Goal: Information Seeking & Learning: Learn about a topic

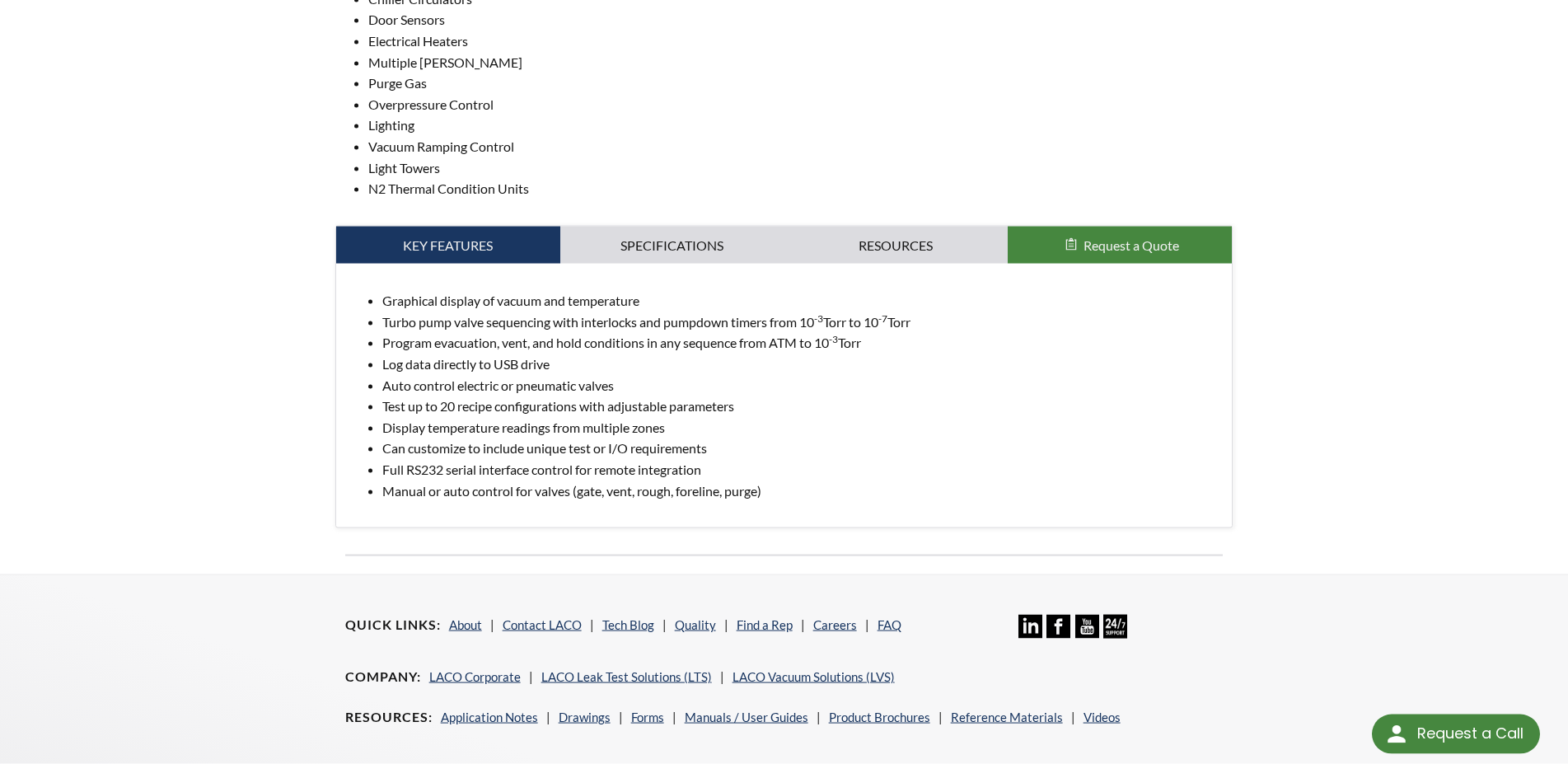
scroll to position [756, 0]
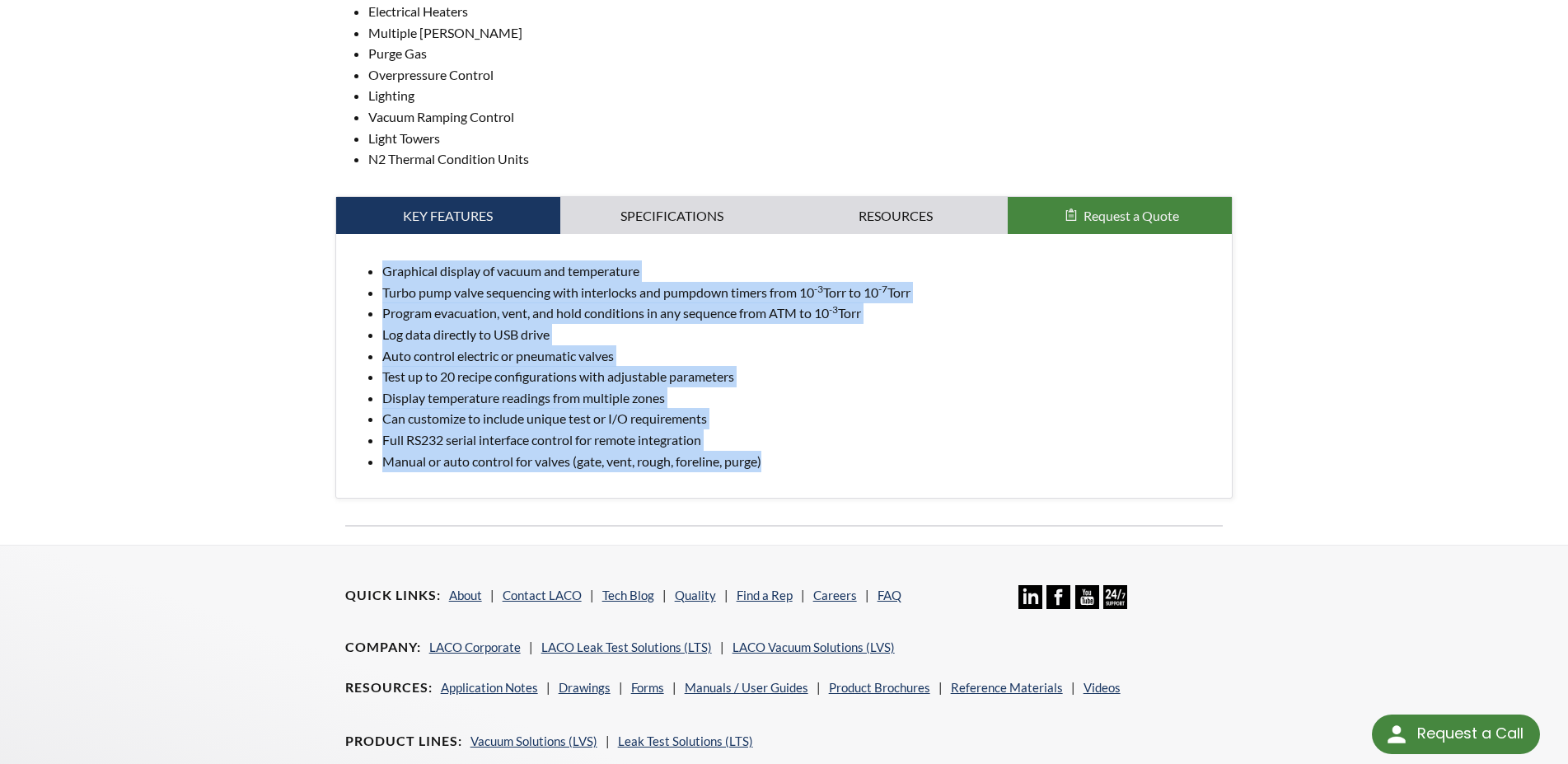
drag, startPoint x: 776, startPoint y: 473, endPoint x: 288, endPoint y: 284, distance: 523.3
copy ul "Graphical display of vacuum and temperature Turbo pump valve sequencing with in…"
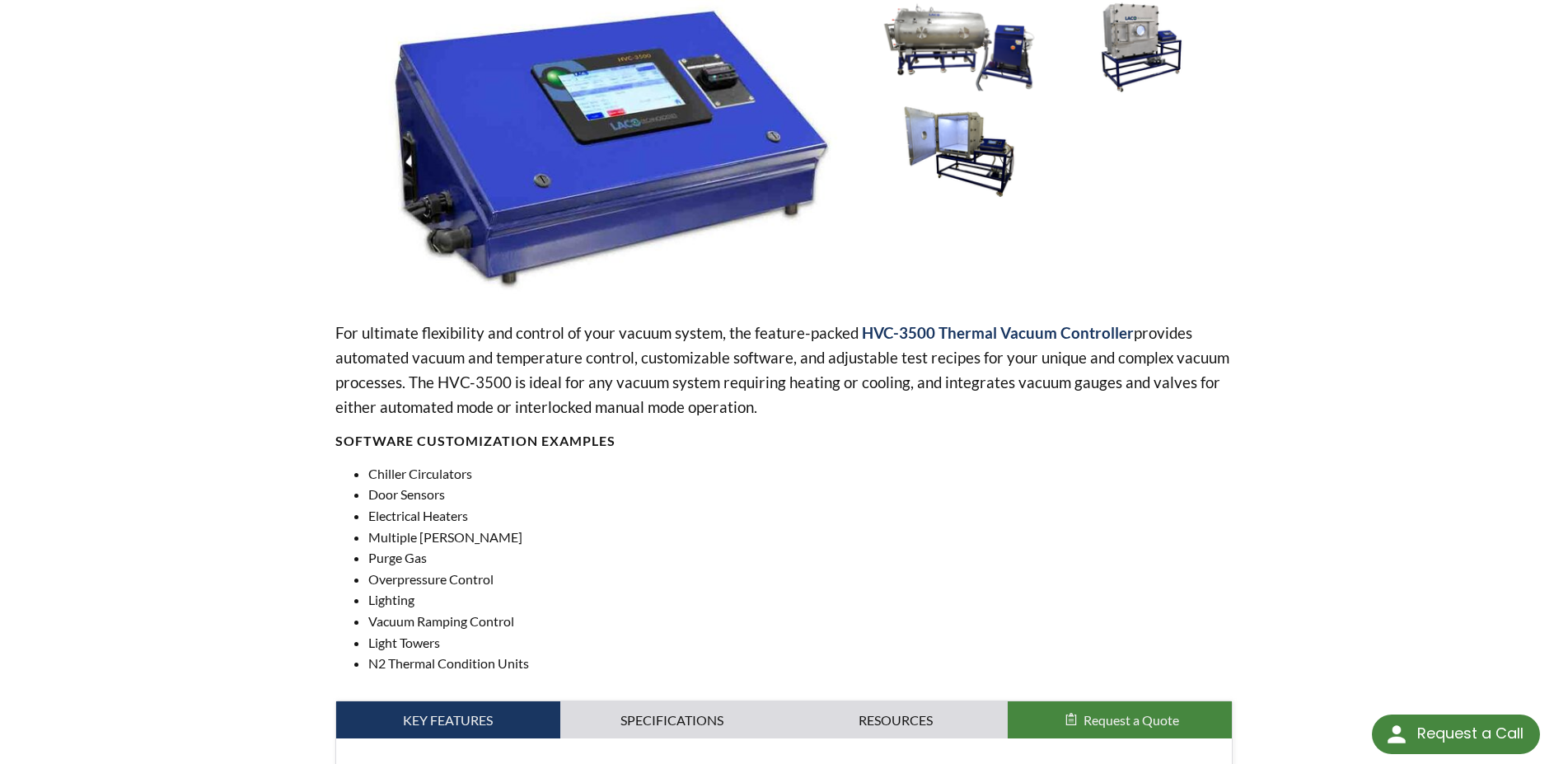
scroll to position [0, 0]
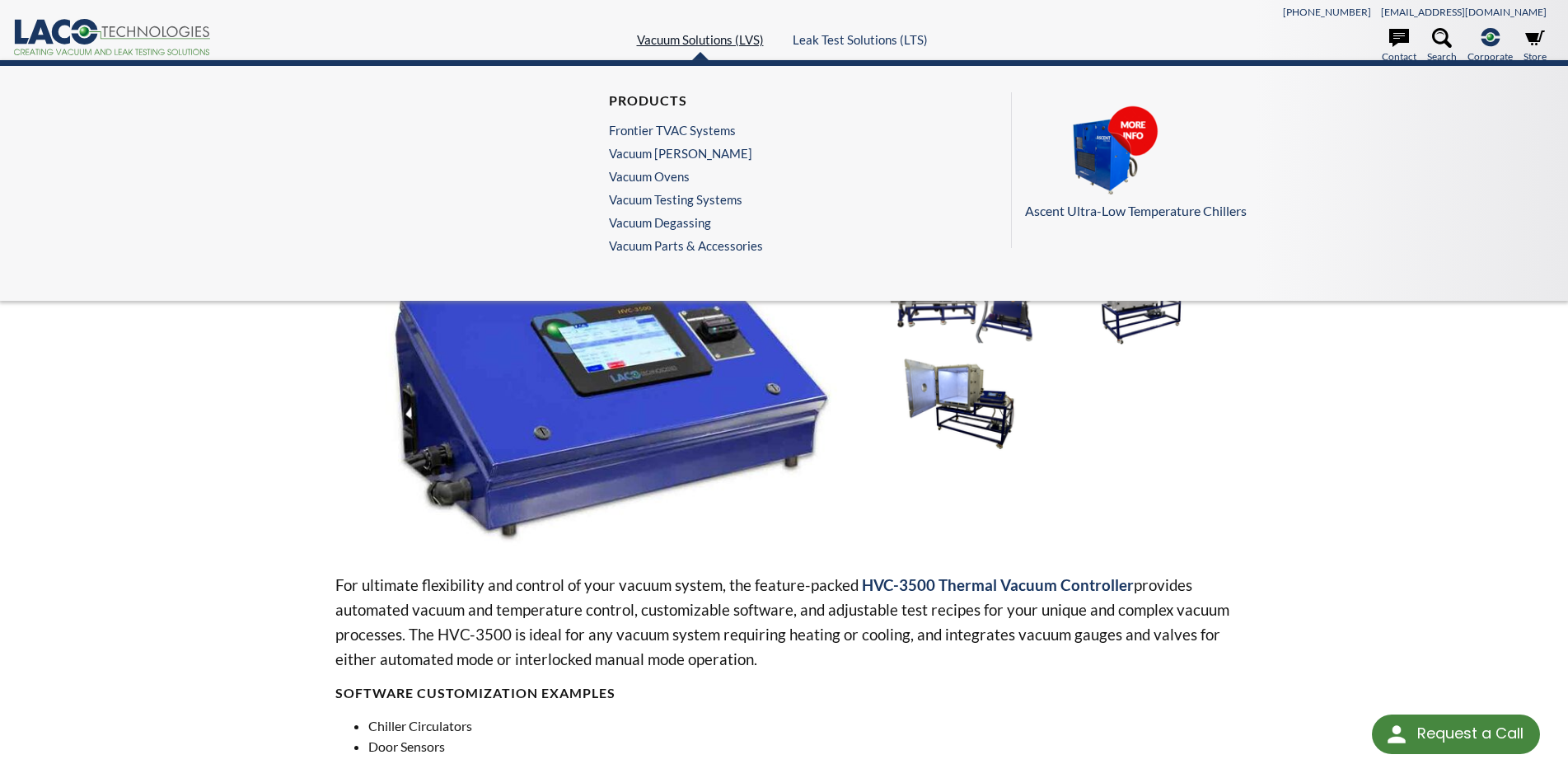
click at [647, 42] on link "Vacuum Solutions (LVS)" at bounding box center [700, 39] width 127 height 15
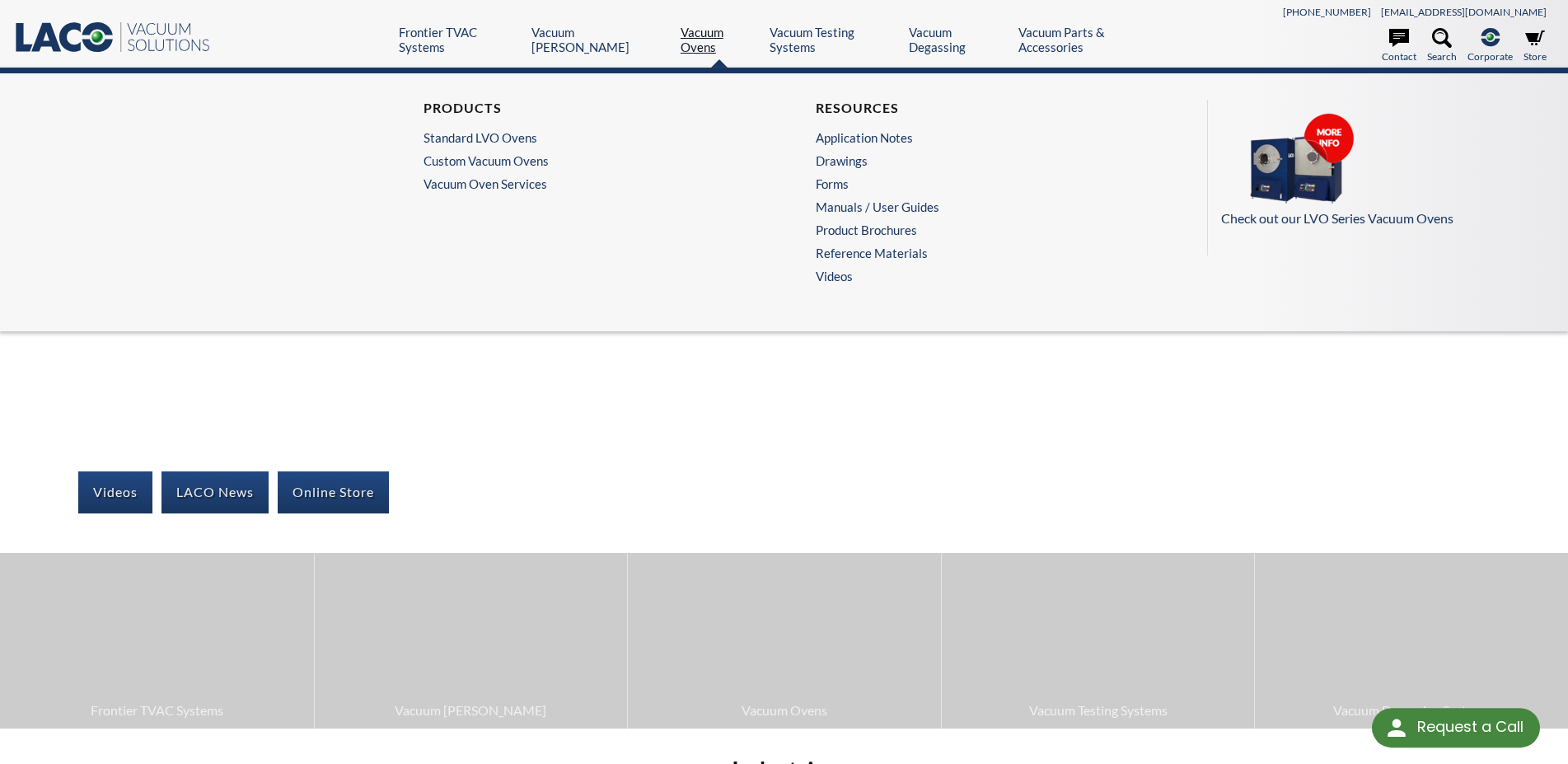
click at [680, 41] on link "Vacuum Ovens" at bounding box center [719, 39] width 76 height 29
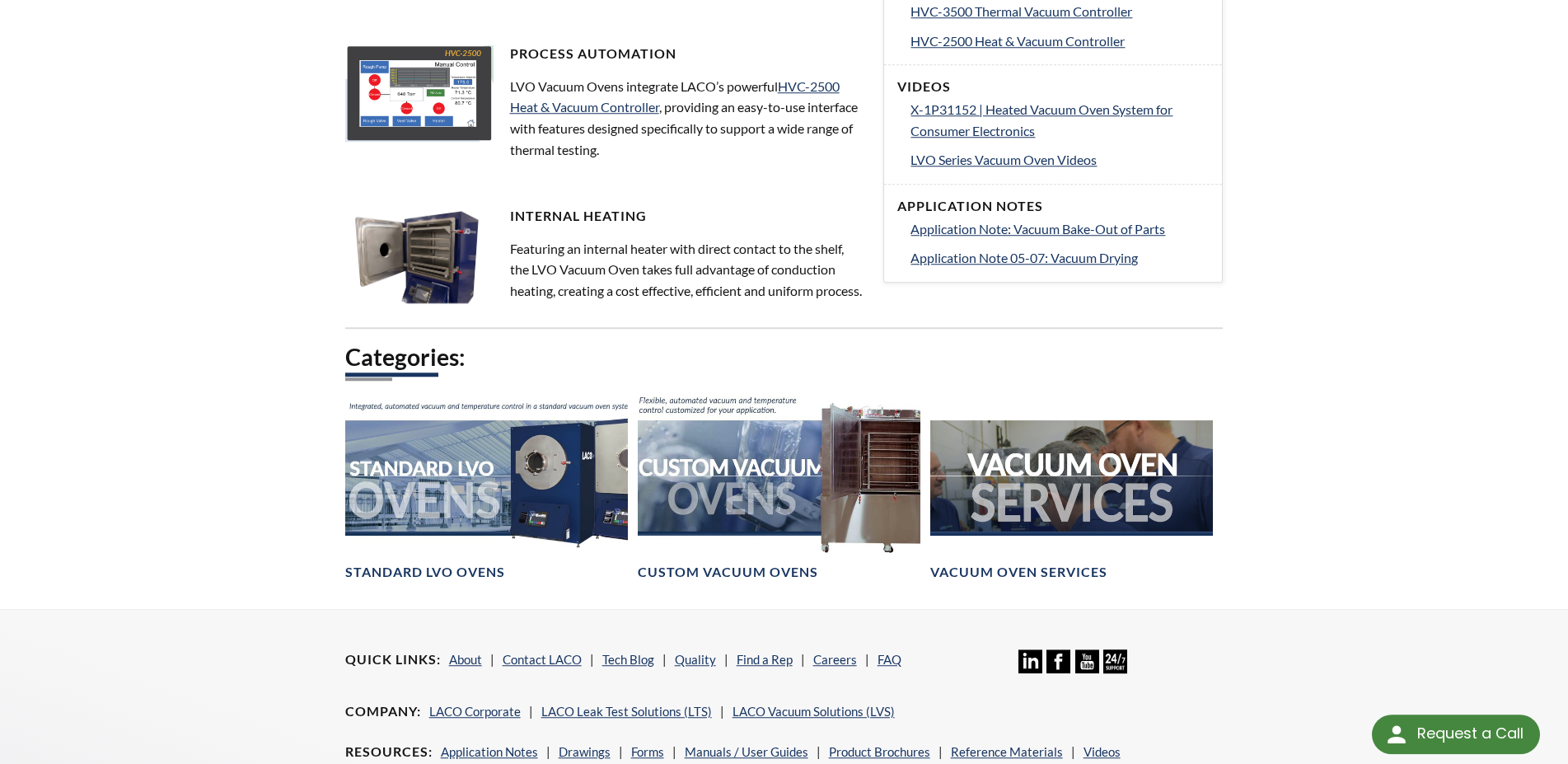
scroll to position [840, 0]
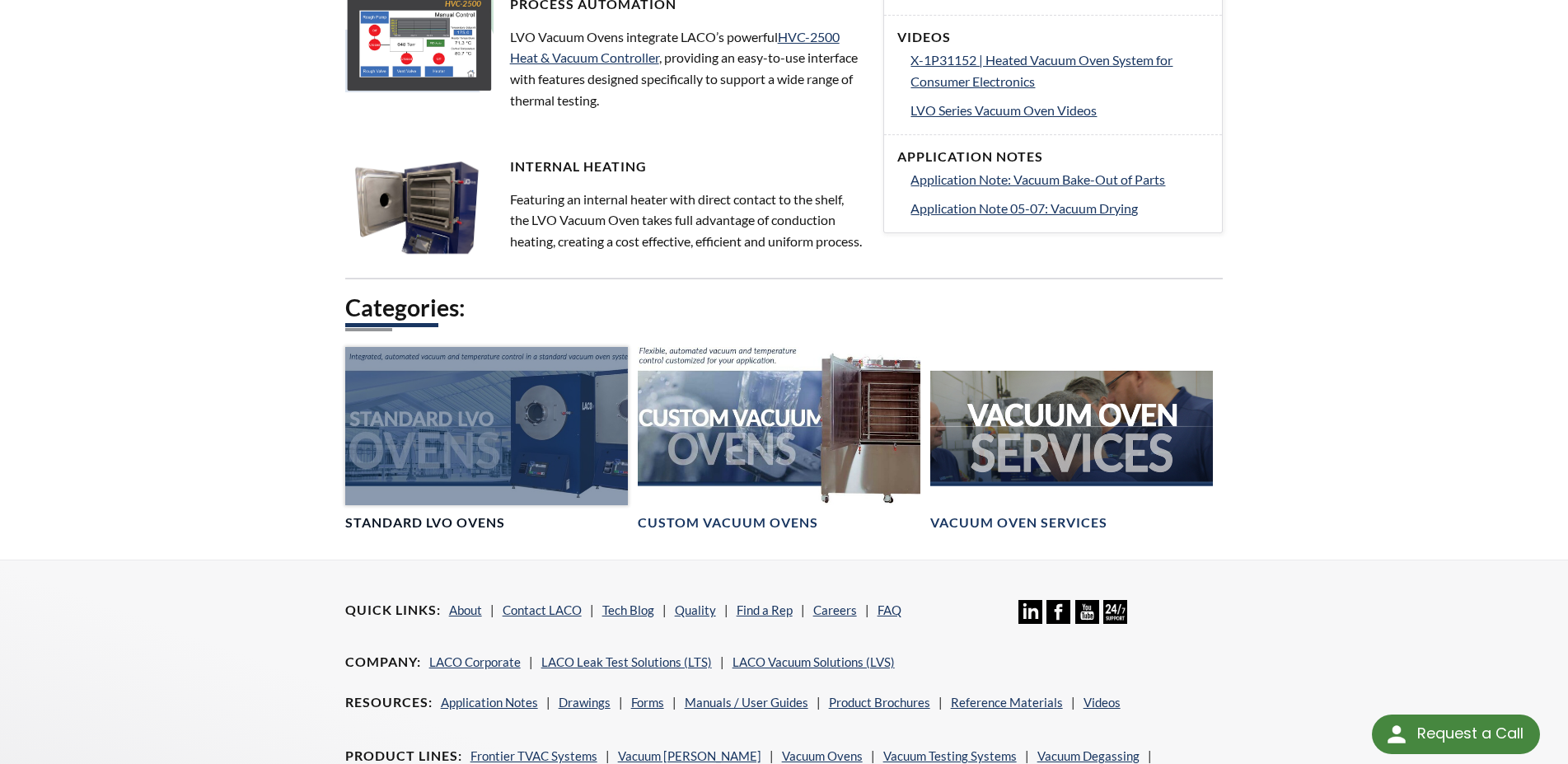
click at [512, 457] on div at bounding box center [486, 426] width 283 height 159
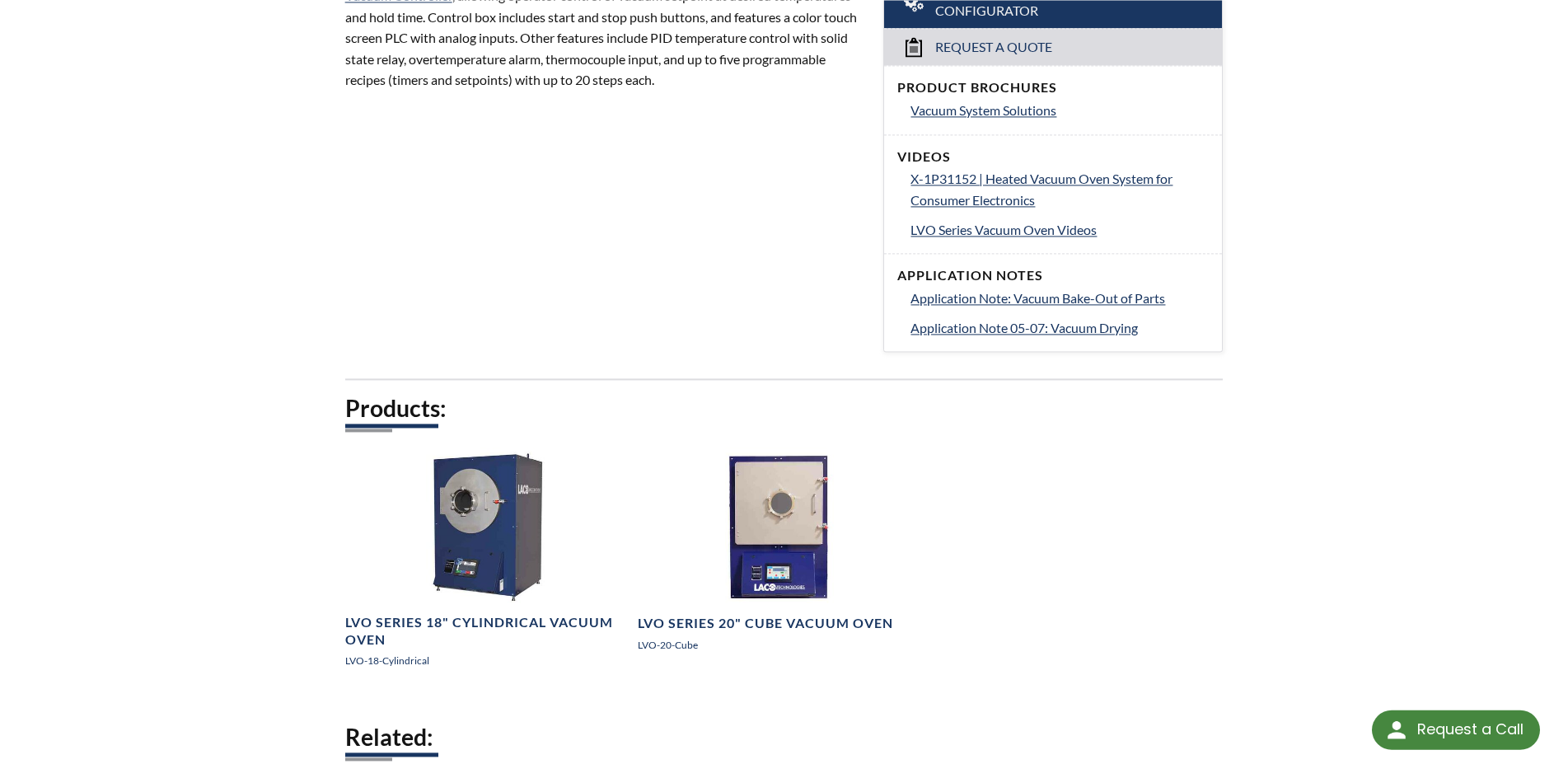
scroll to position [672, 0]
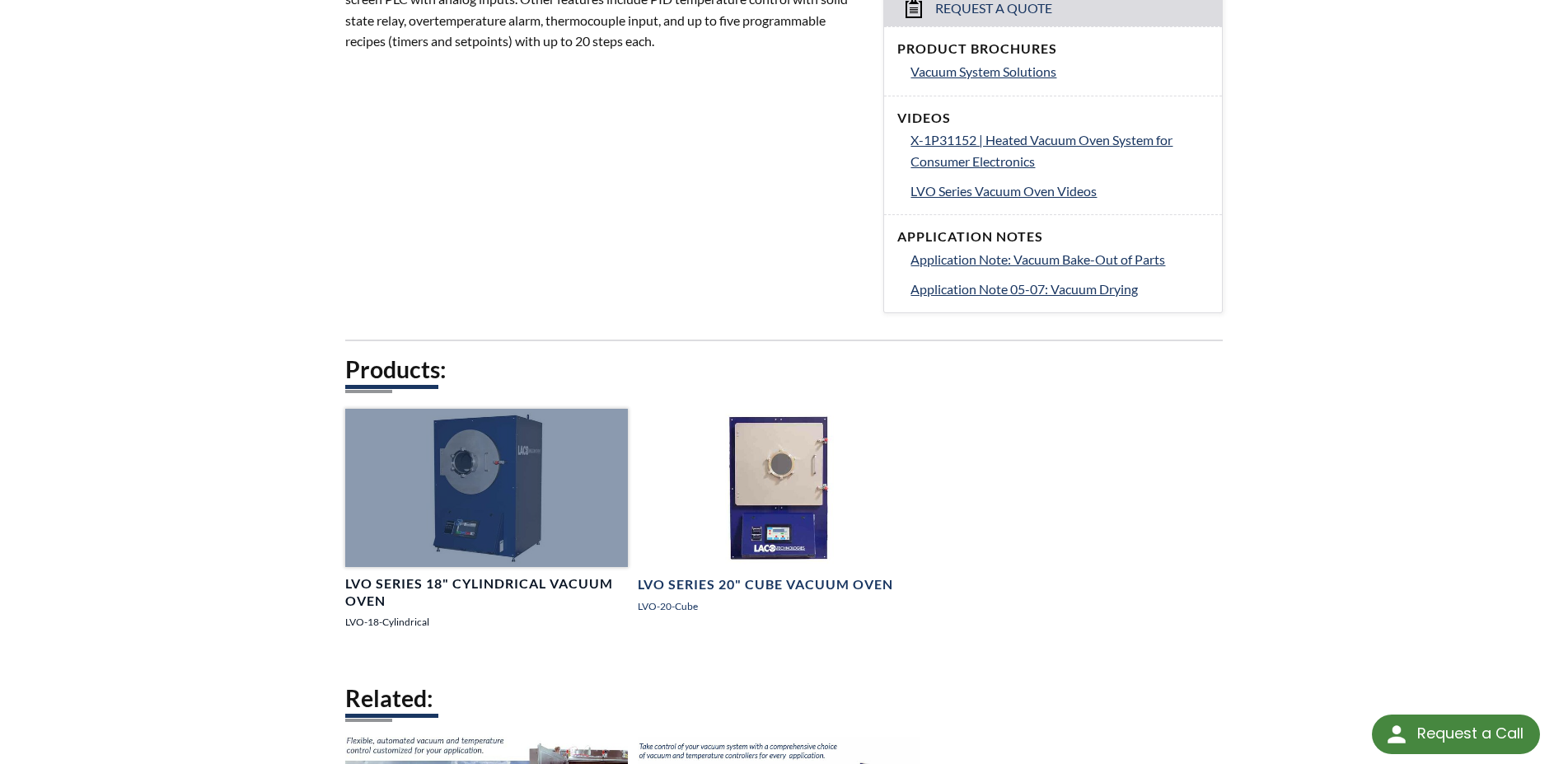
click at [514, 438] on div at bounding box center [486, 487] width 283 height 159
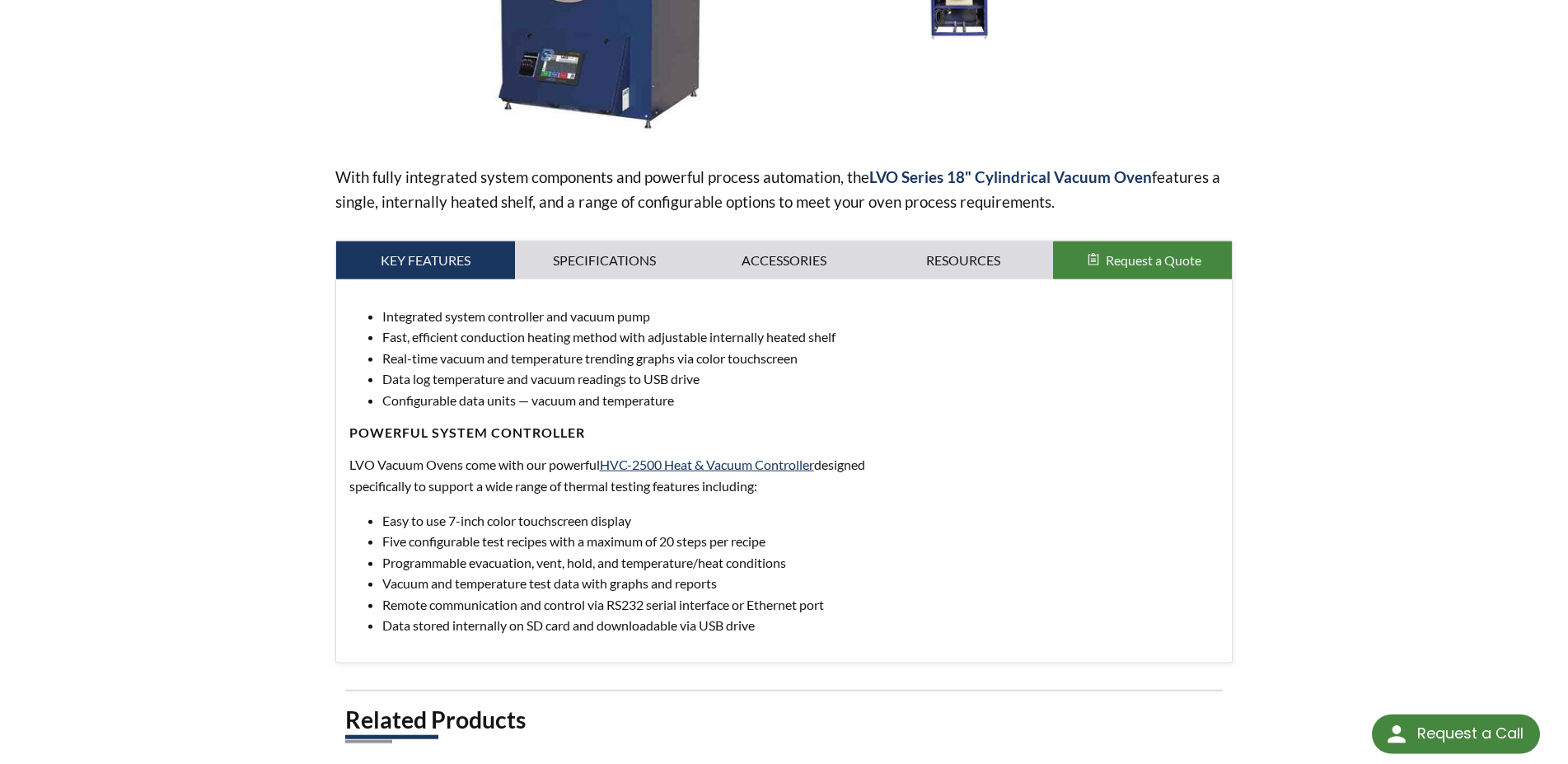
scroll to position [420, 0]
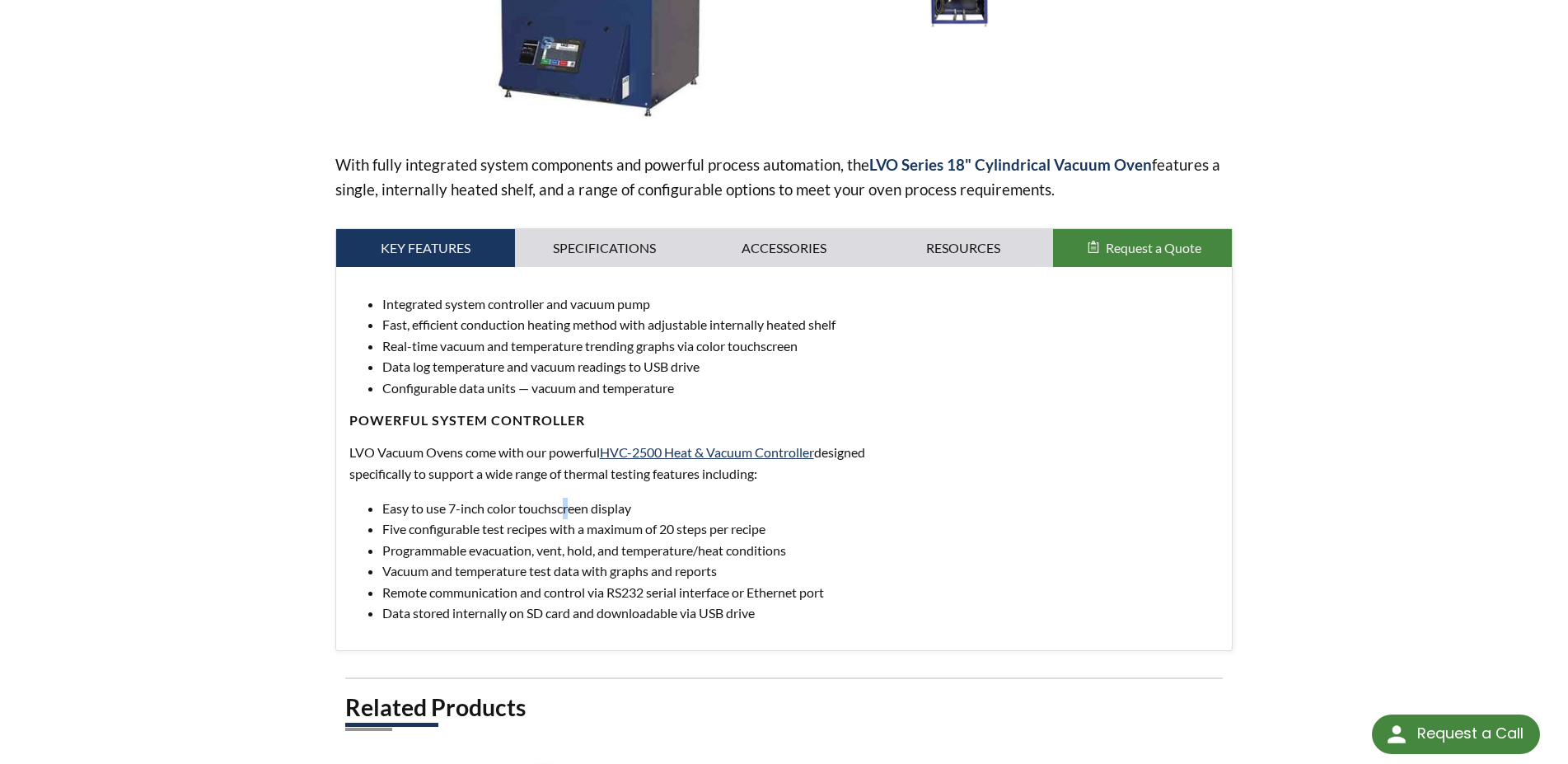
click at [567, 497] on div "Integrated system controller and vacuum pump Fast, efficient conduction heating…" at bounding box center [784, 459] width 870 height 331
click at [556, 495] on div "Integrated system controller and vacuum pump Fast, efficient conduction heating…" at bounding box center [784, 459] width 870 height 331
click at [590, 243] on link "Specifications" at bounding box center [605, 248] width 180 height 38
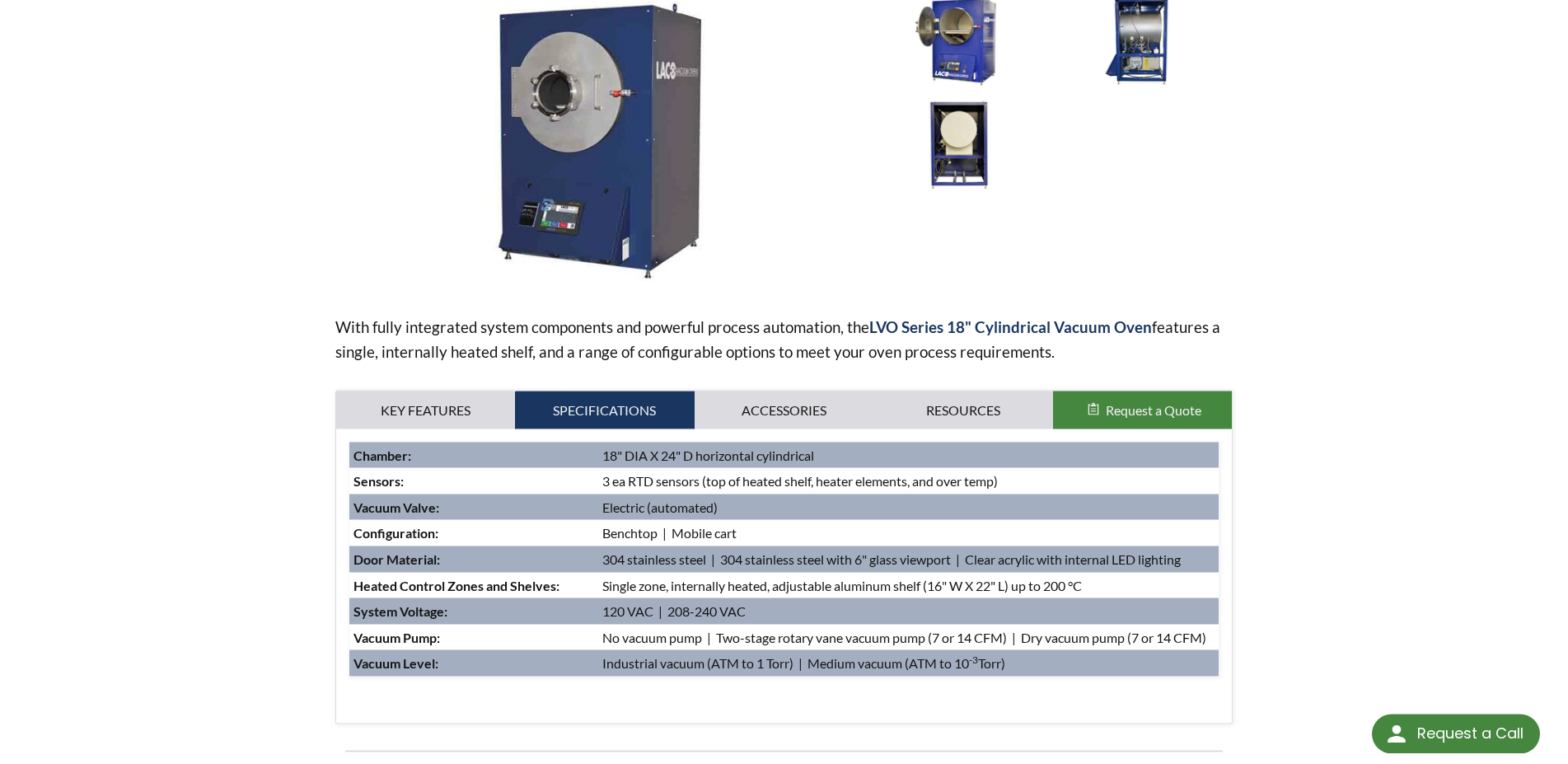
scroll to position [84, 0]
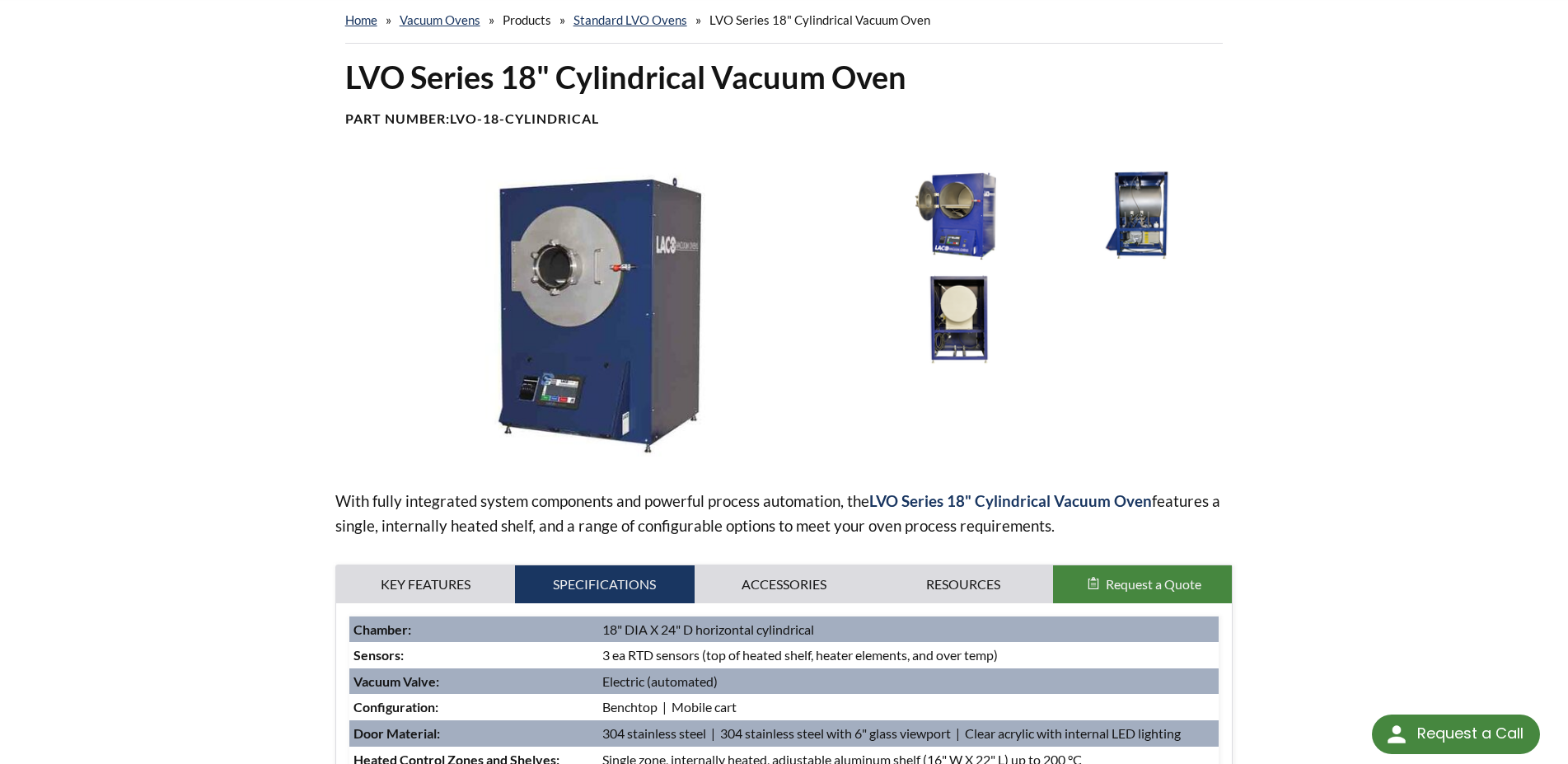
click at [673, 389] on img at bounding box center [598, 315] width 526 height 295
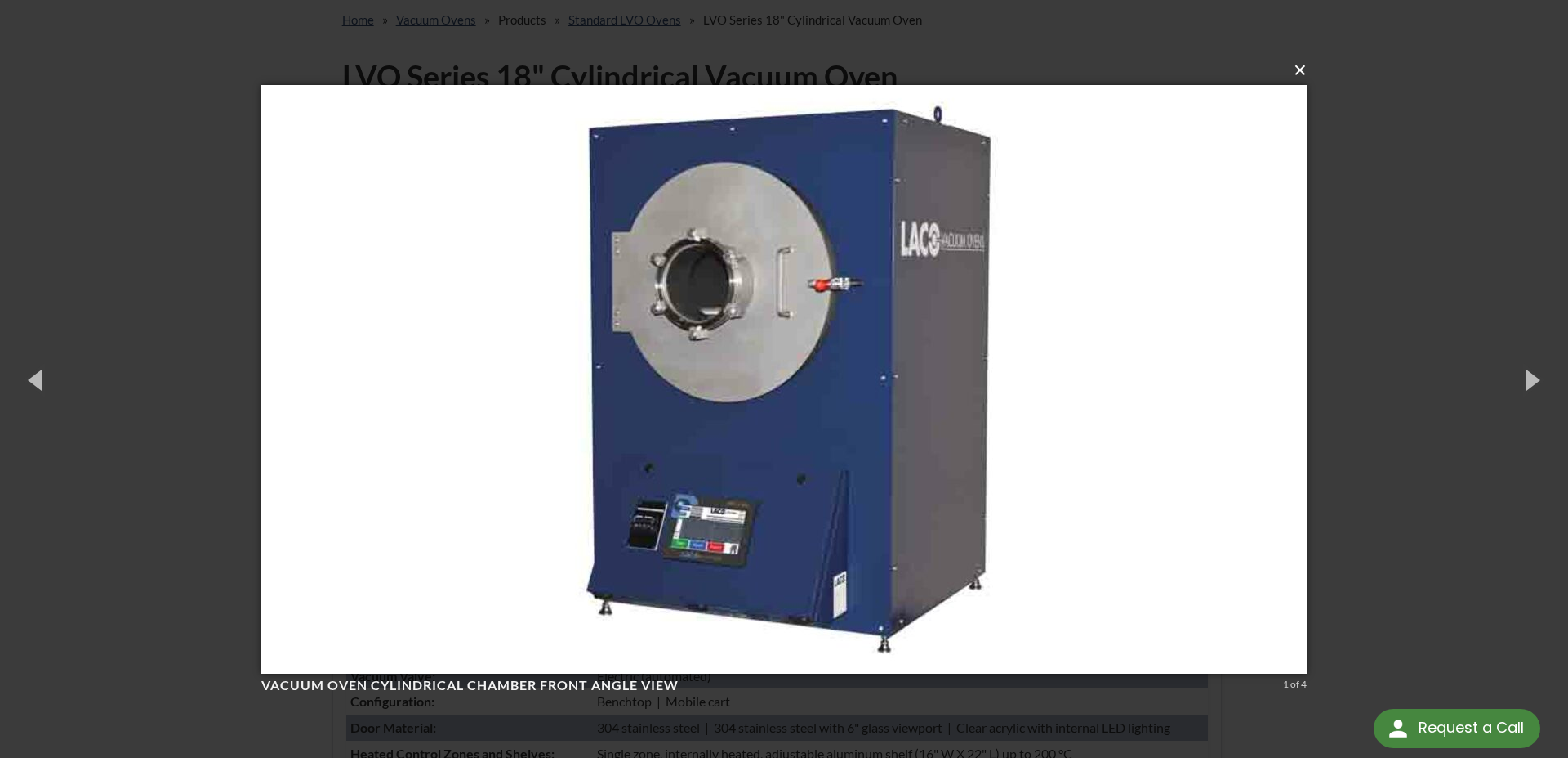
click at [1298, 79] on button "×" at bounding box center [789, 70] width 1046 height 36
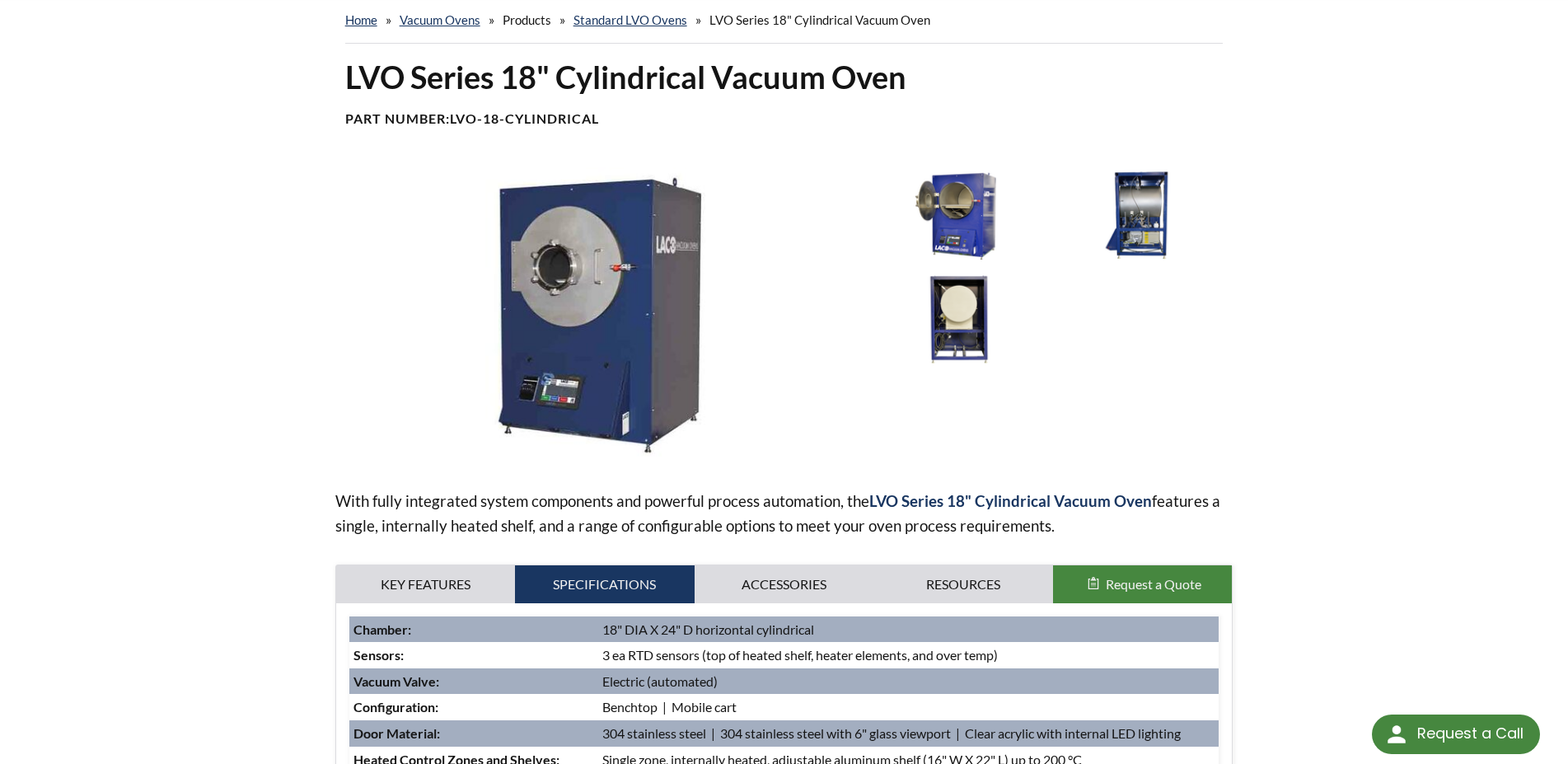
click at [975, 305] on img at bounding box center [959, 318] width 172 height 95
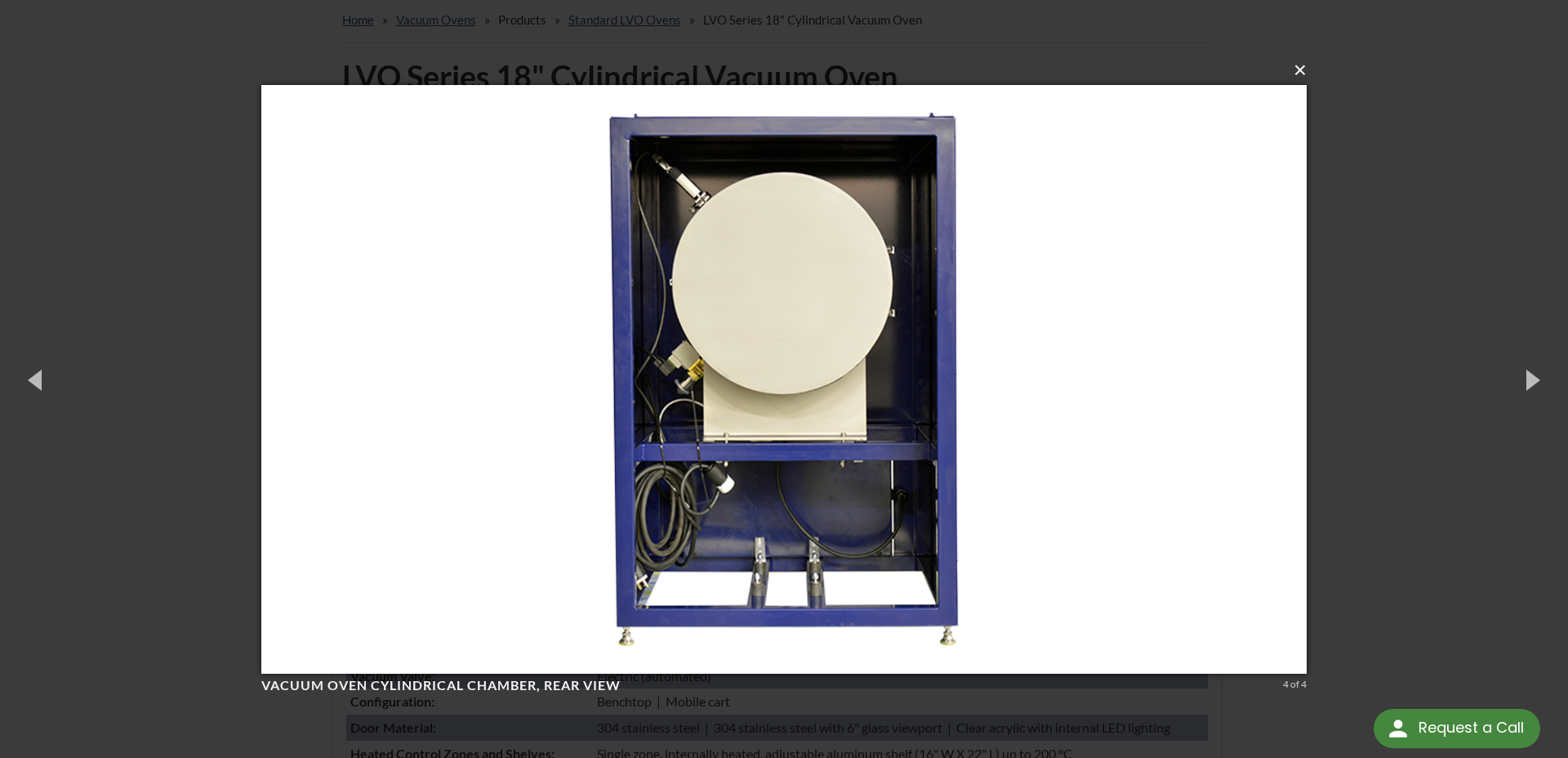
click at [1301, 72] on button "×" at bounding box center [789, 70] width 1046 height 36
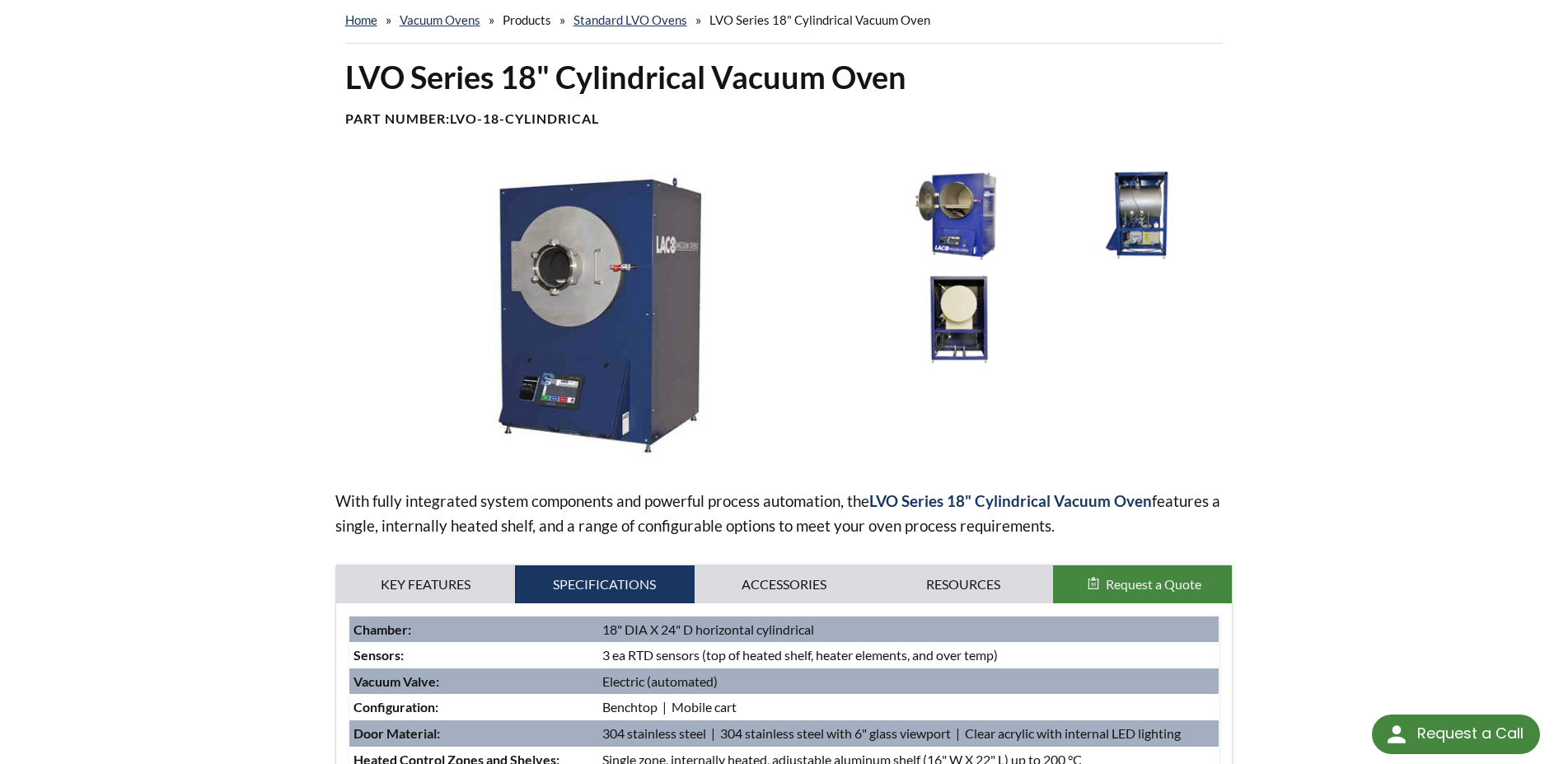
click at [1002, 213] on img at bounding box center [959, 214] width 172 height 95
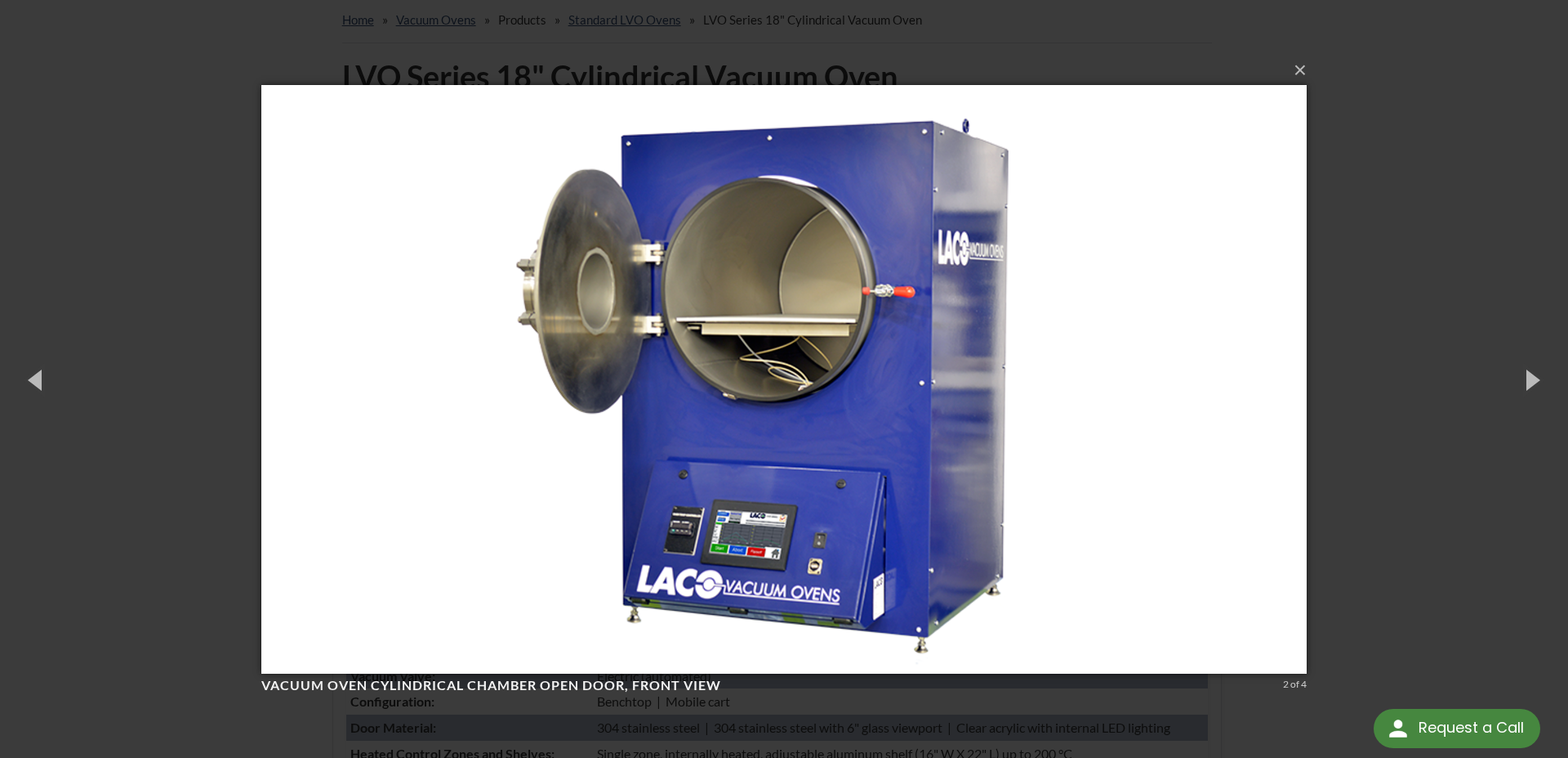
click at [1380, 206] on div "× Vacuum Oven Cylindrical Chamber Open Door, front view 2 of 4 Loading..." at bounding box center [784, 379] width 1568 height 758
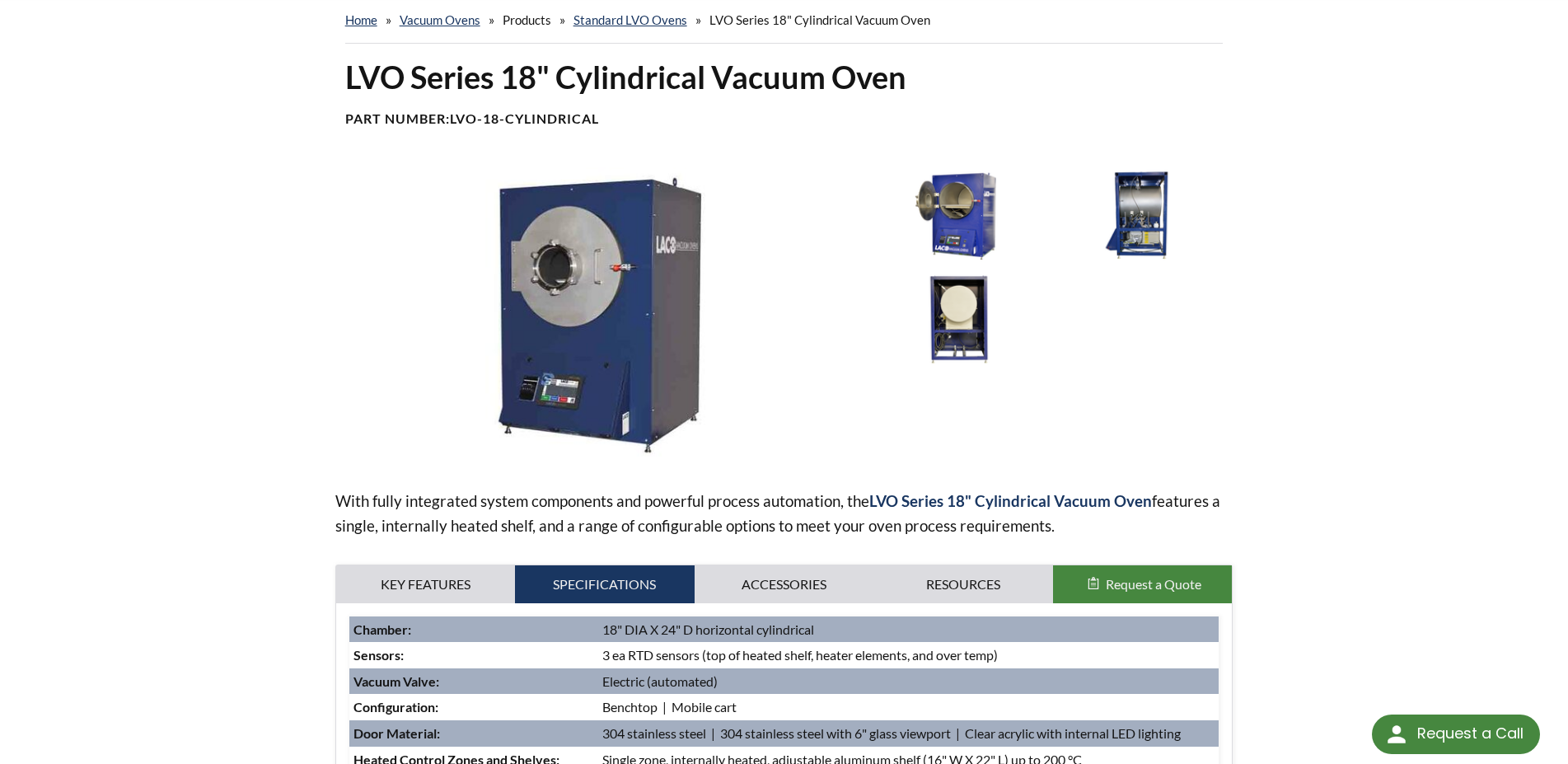
click at [1120, 199] on img at bounding box center [1138, 214] width 172 height 95
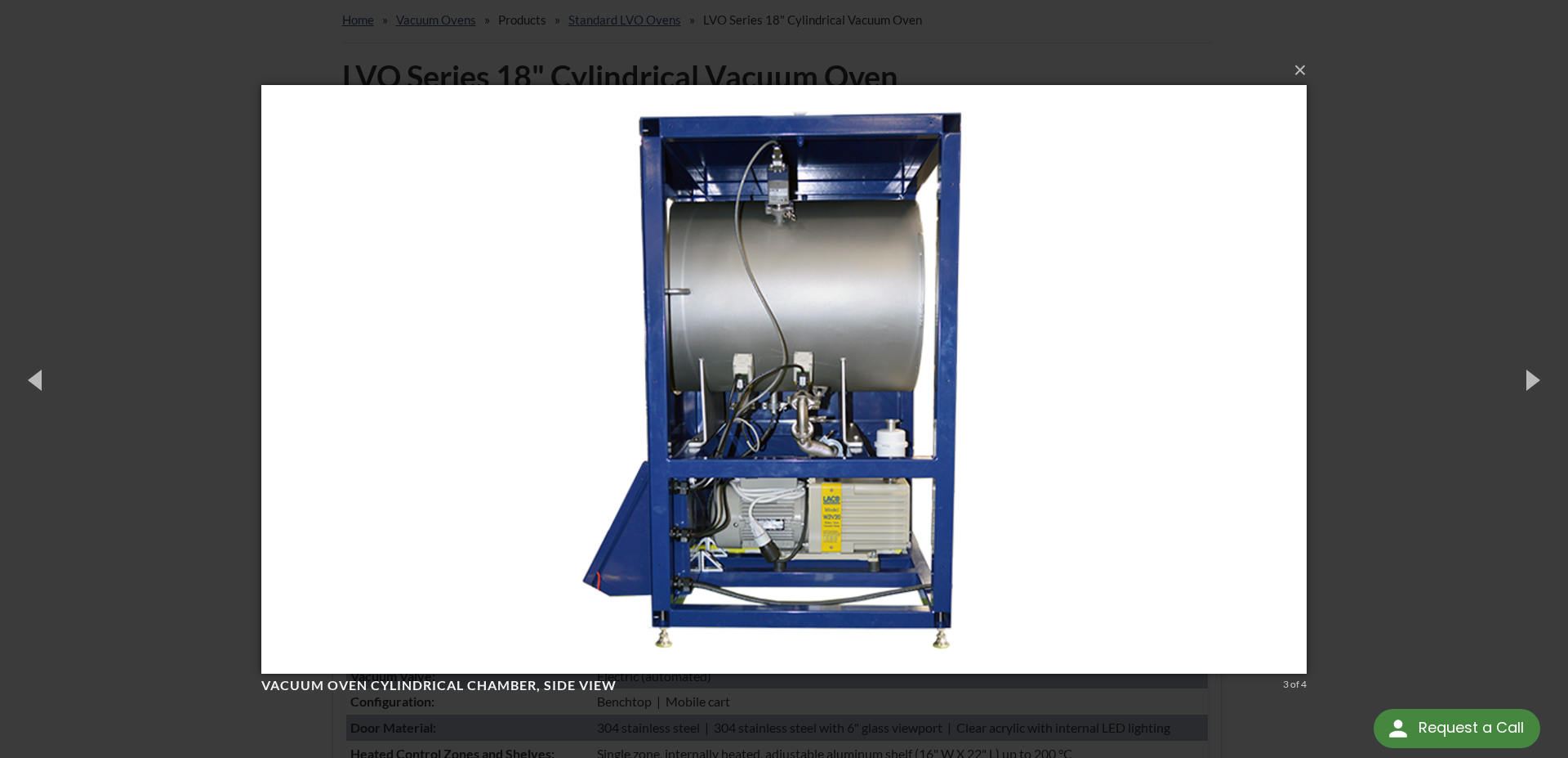
click at [1358, 216] on div "× Vacuum Oven Cylindrical Chamber, side view 3 of 4 Loading..." at bounding box center [784, 379] width 1568 height 758
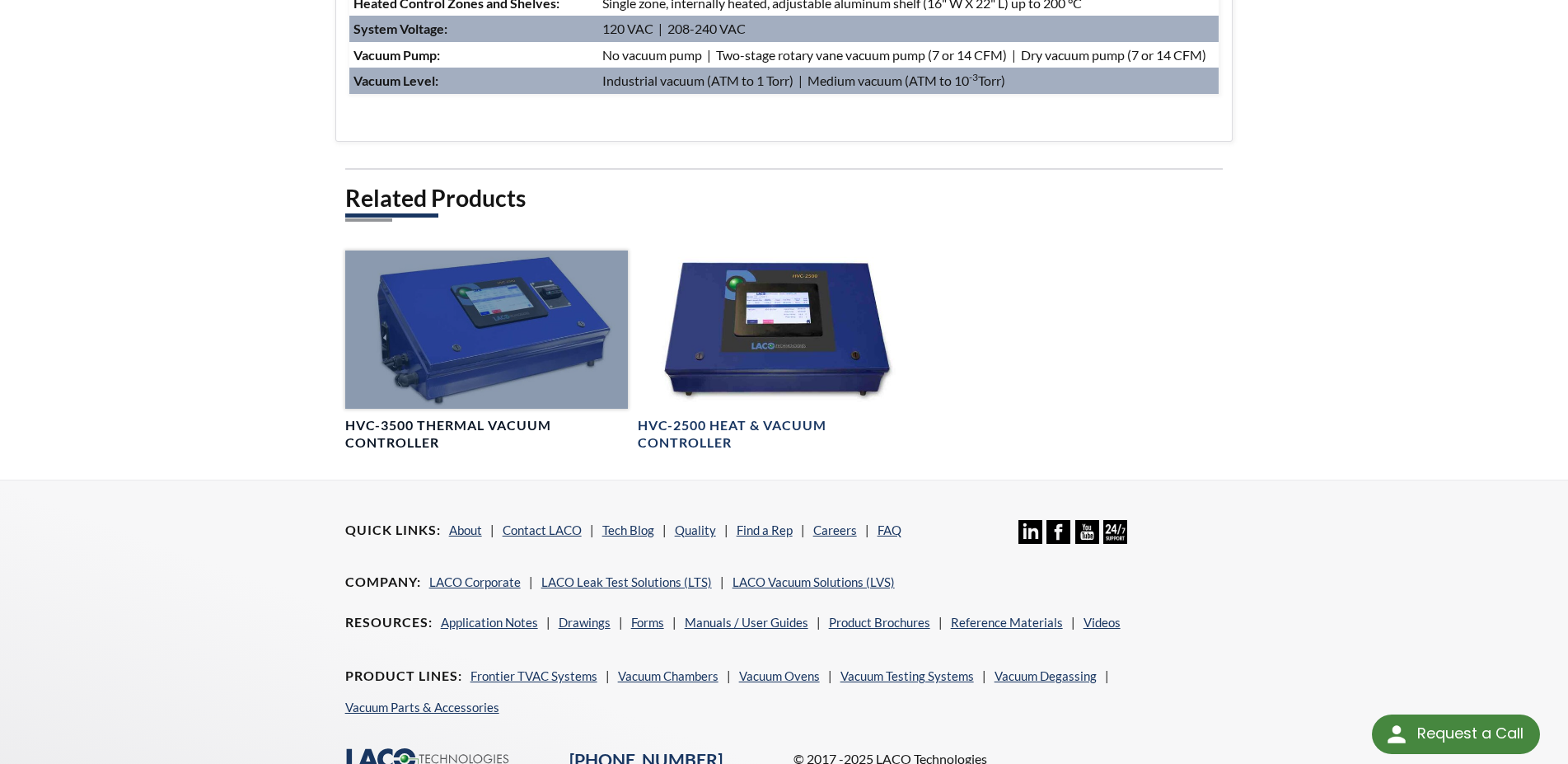
scroll to position [420, 0]
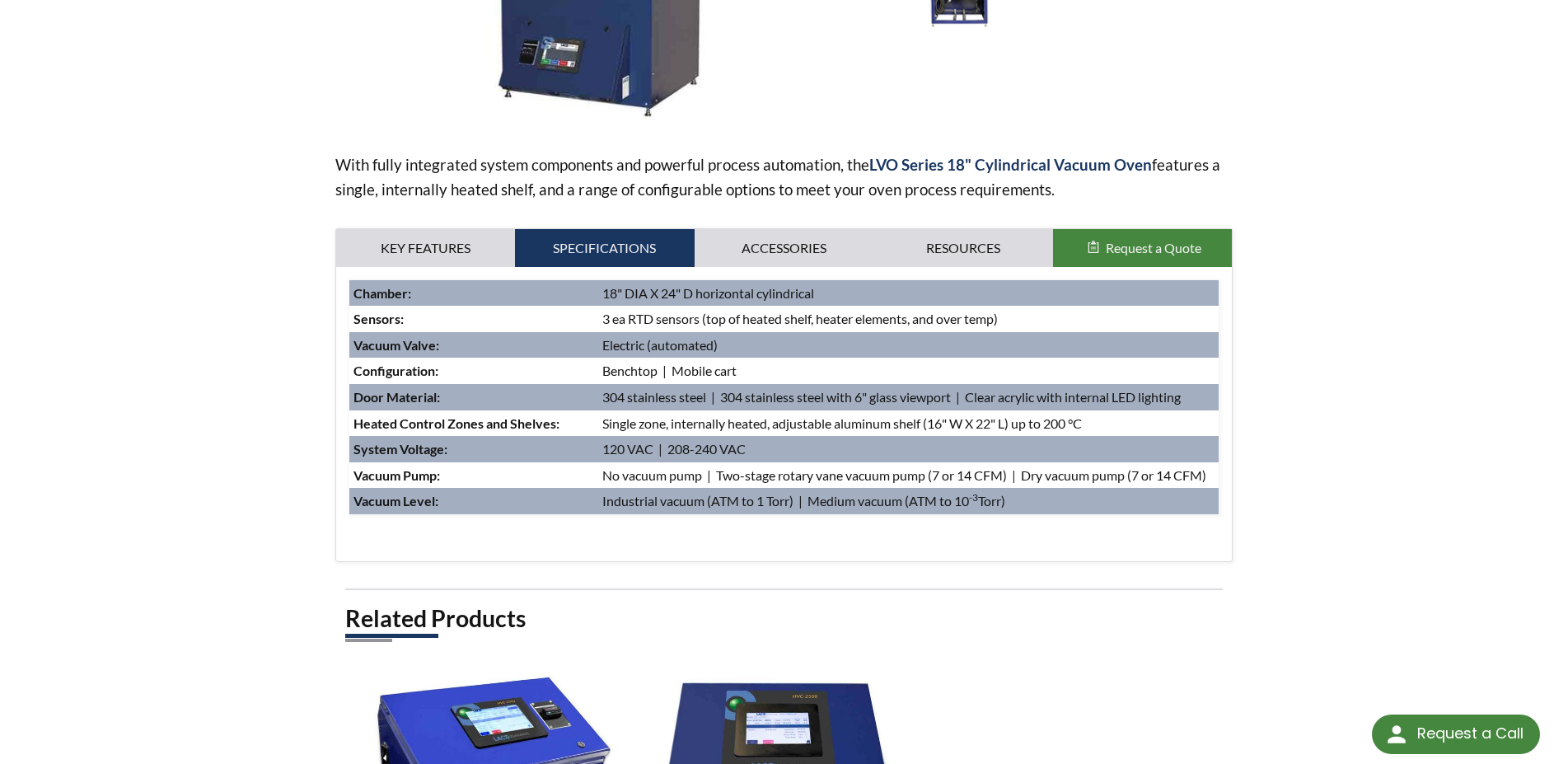
click at [807, 204] on div "With fully integrated system components and powerful process automation, the LV…" at bounding box center [784, 197] width 898 height 731
click at [787, 250] on link "Accessories" at bounding box center [784, 248] width 180 height 38
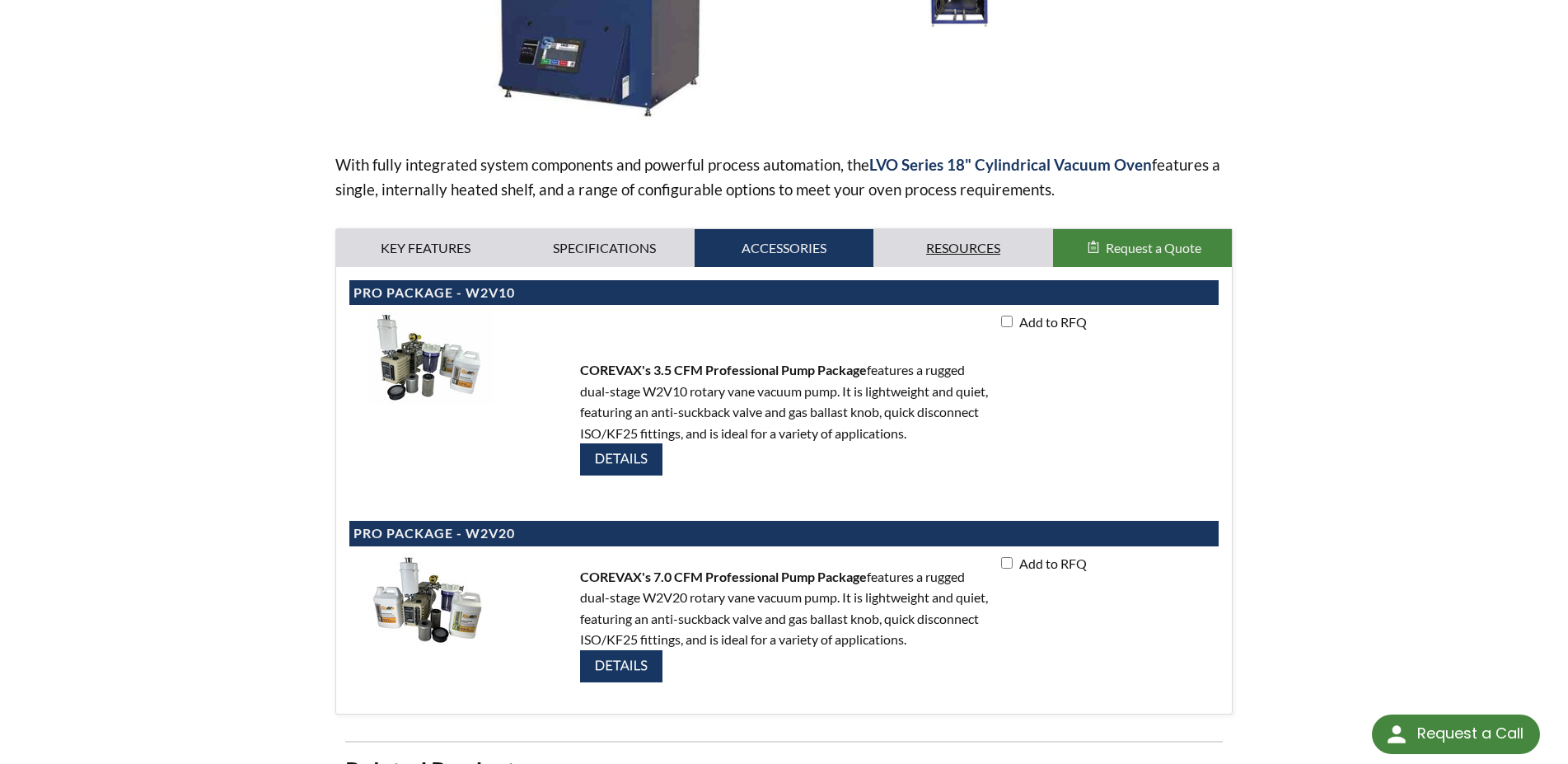
click at [962, 251] on link "Resources" at bounding box center [963, 248] width 180 height 38
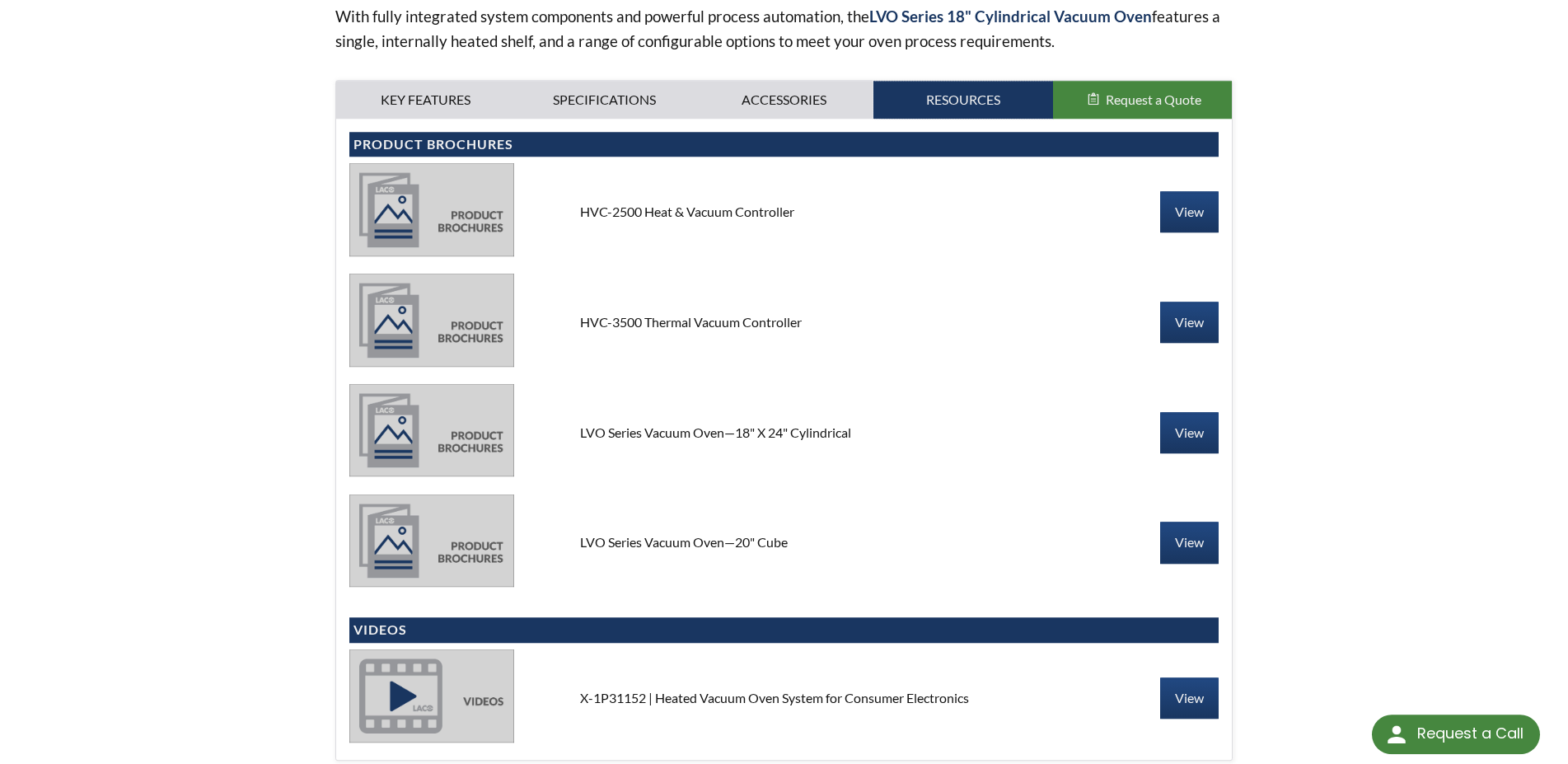
scroll to position [588, 0]
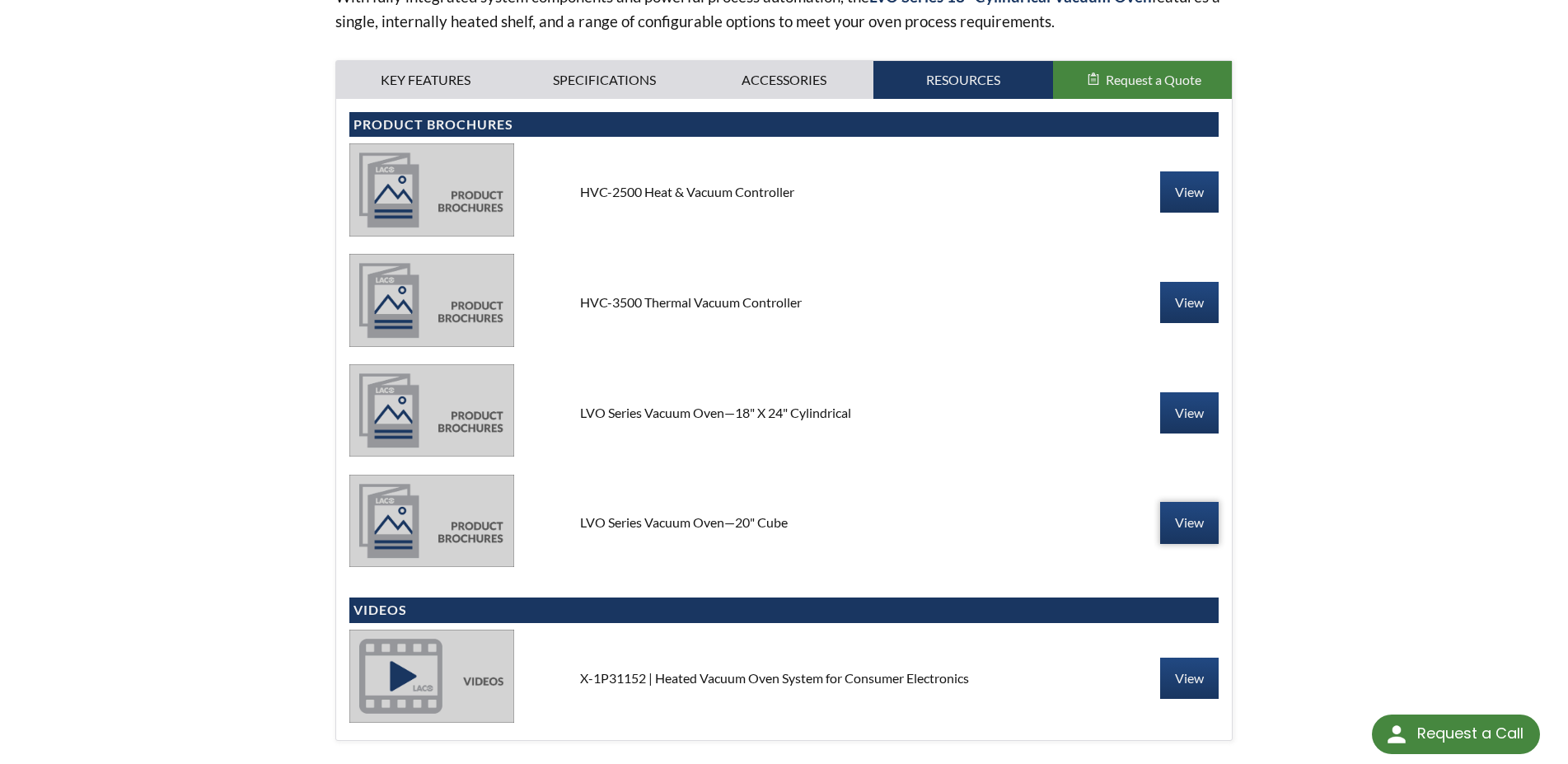
click at [1173, 520] on link "View" at bounding box center [1189, 522] width 59 height 41
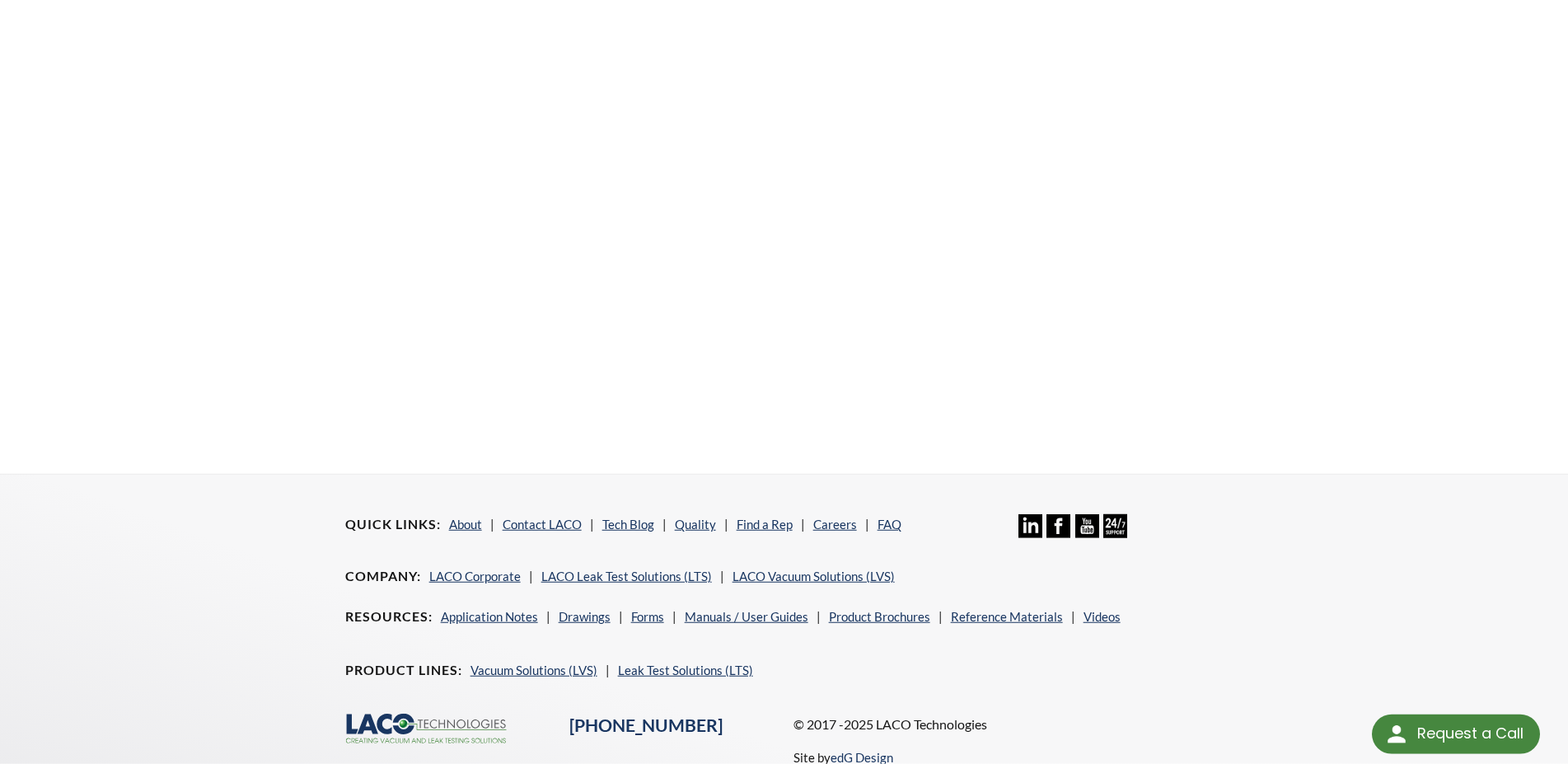
scroll to position [504, 0]
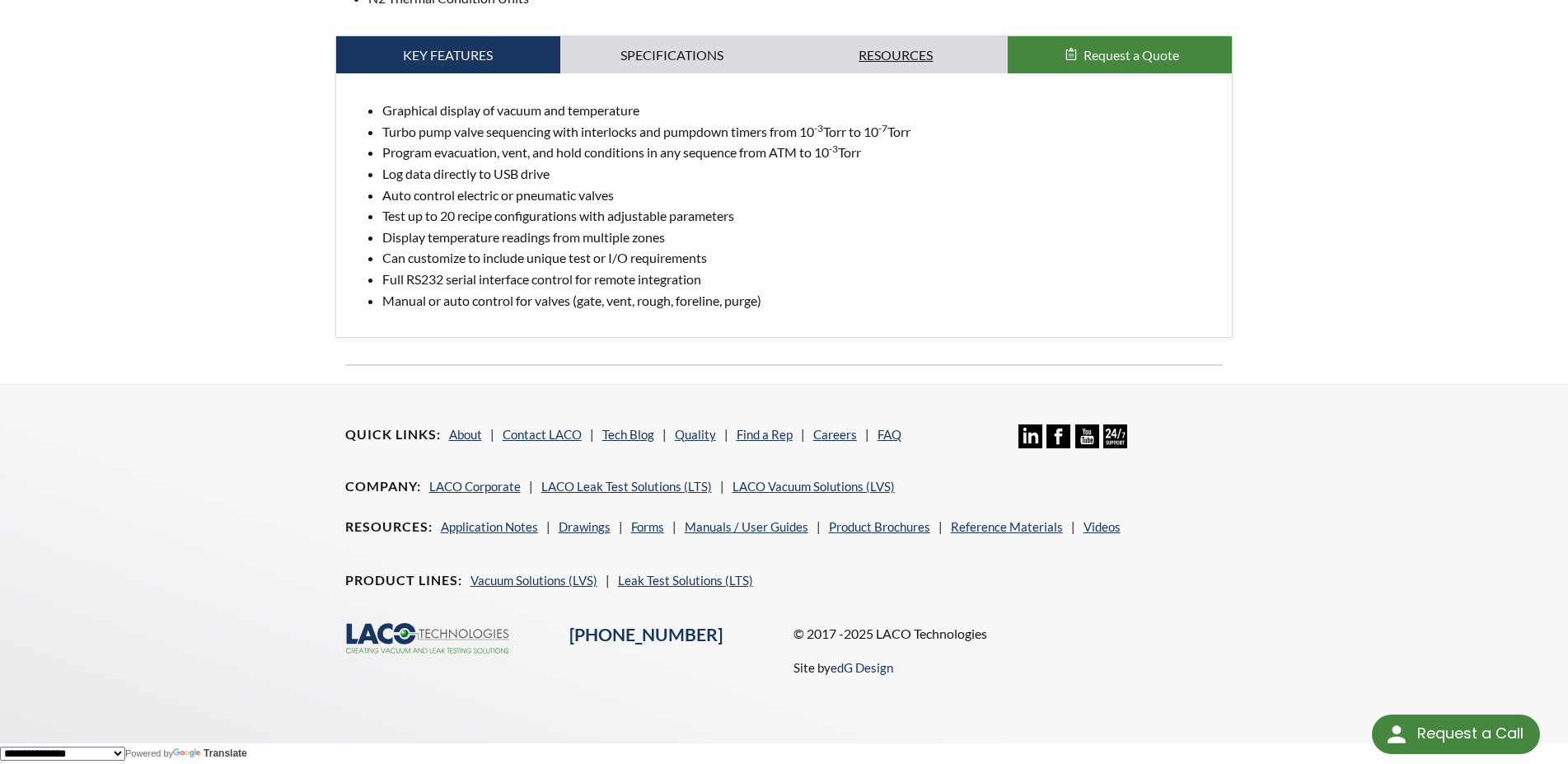
click at [900, 36] on link "Resources" at bounding box center [897, 55] width 224 height 38
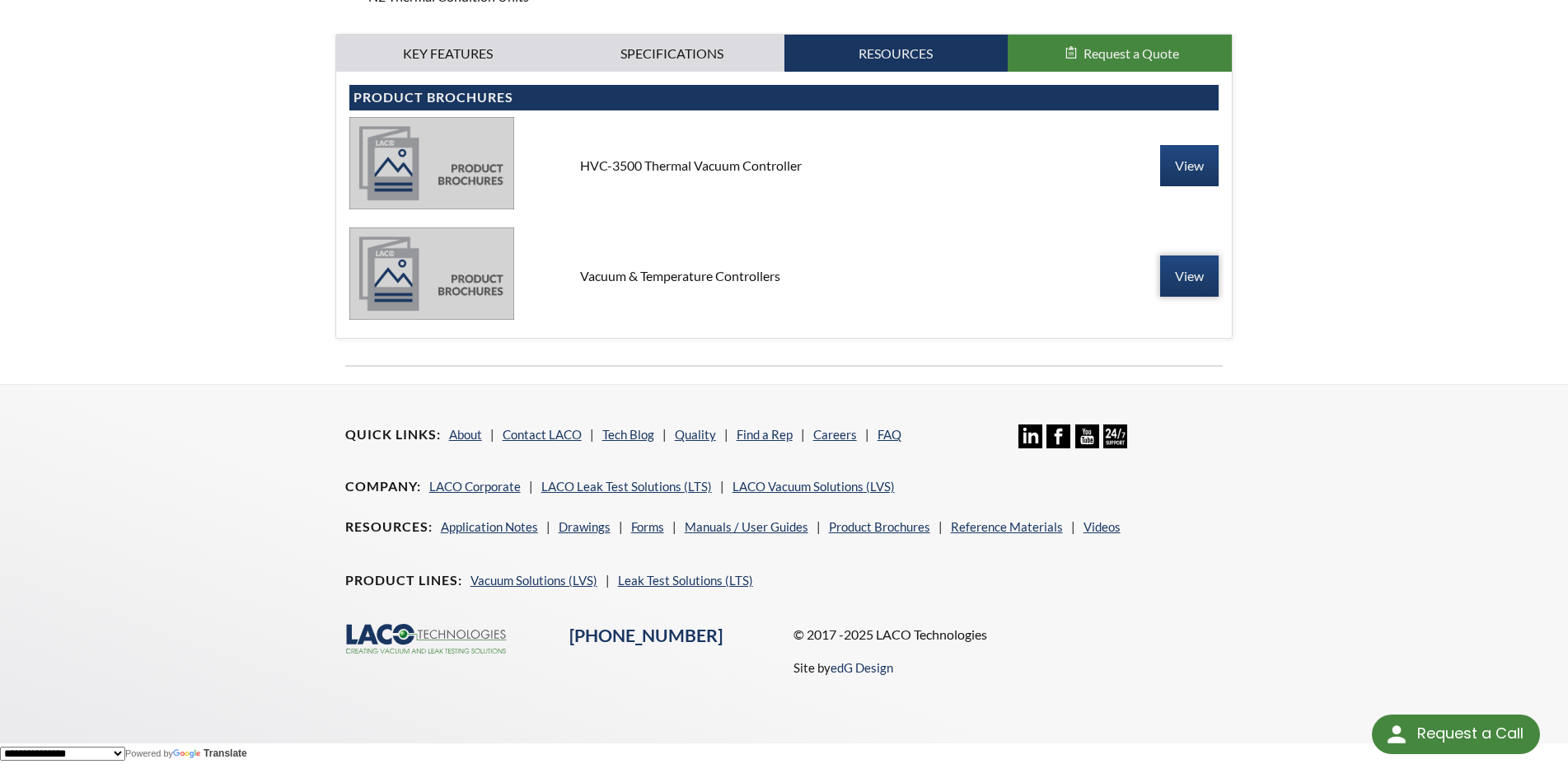
click at [1180, 257] on link "View" at bounding box center [1189, 276] width 59 height 41
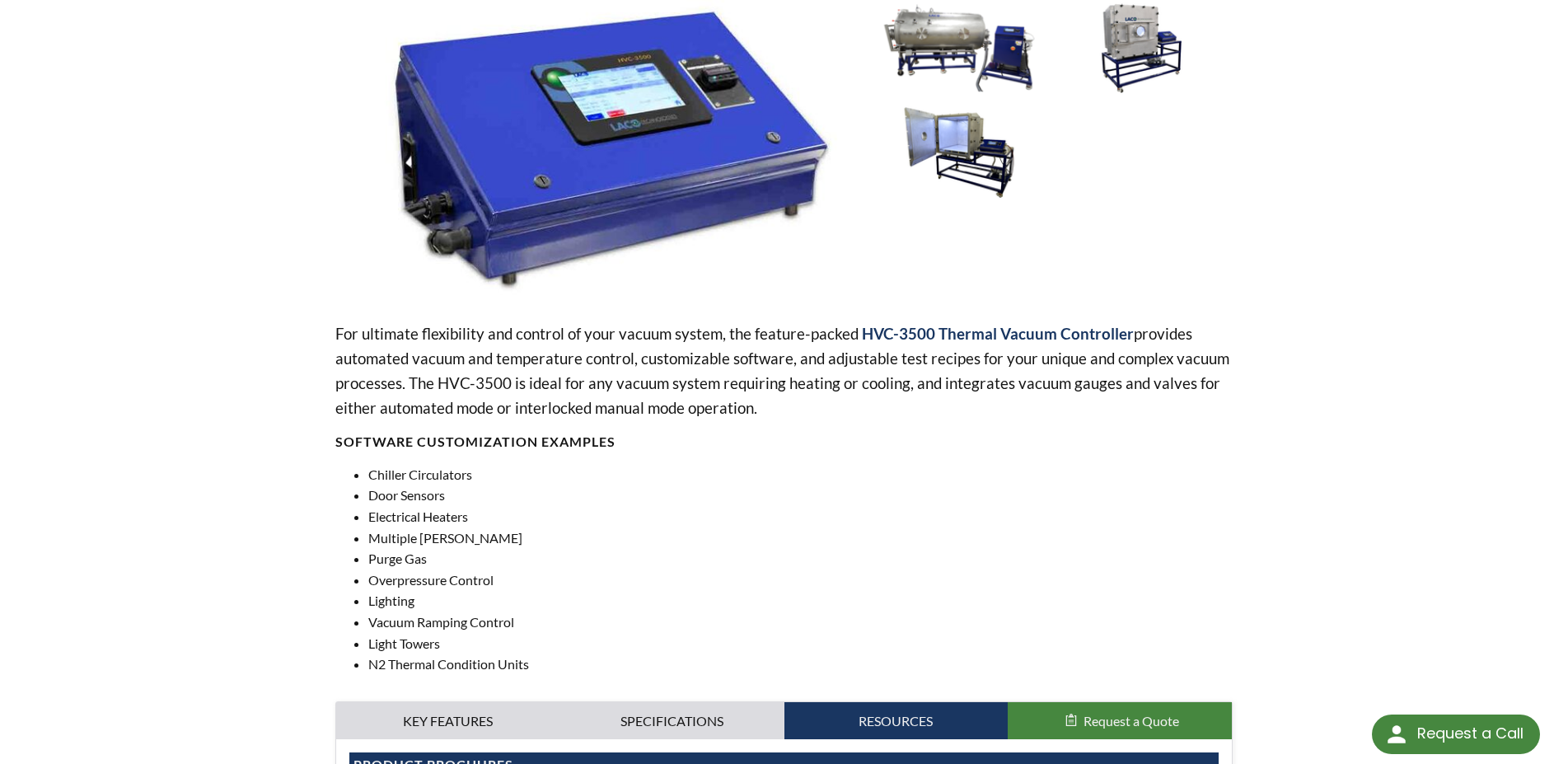
scroll to position [0, 0]
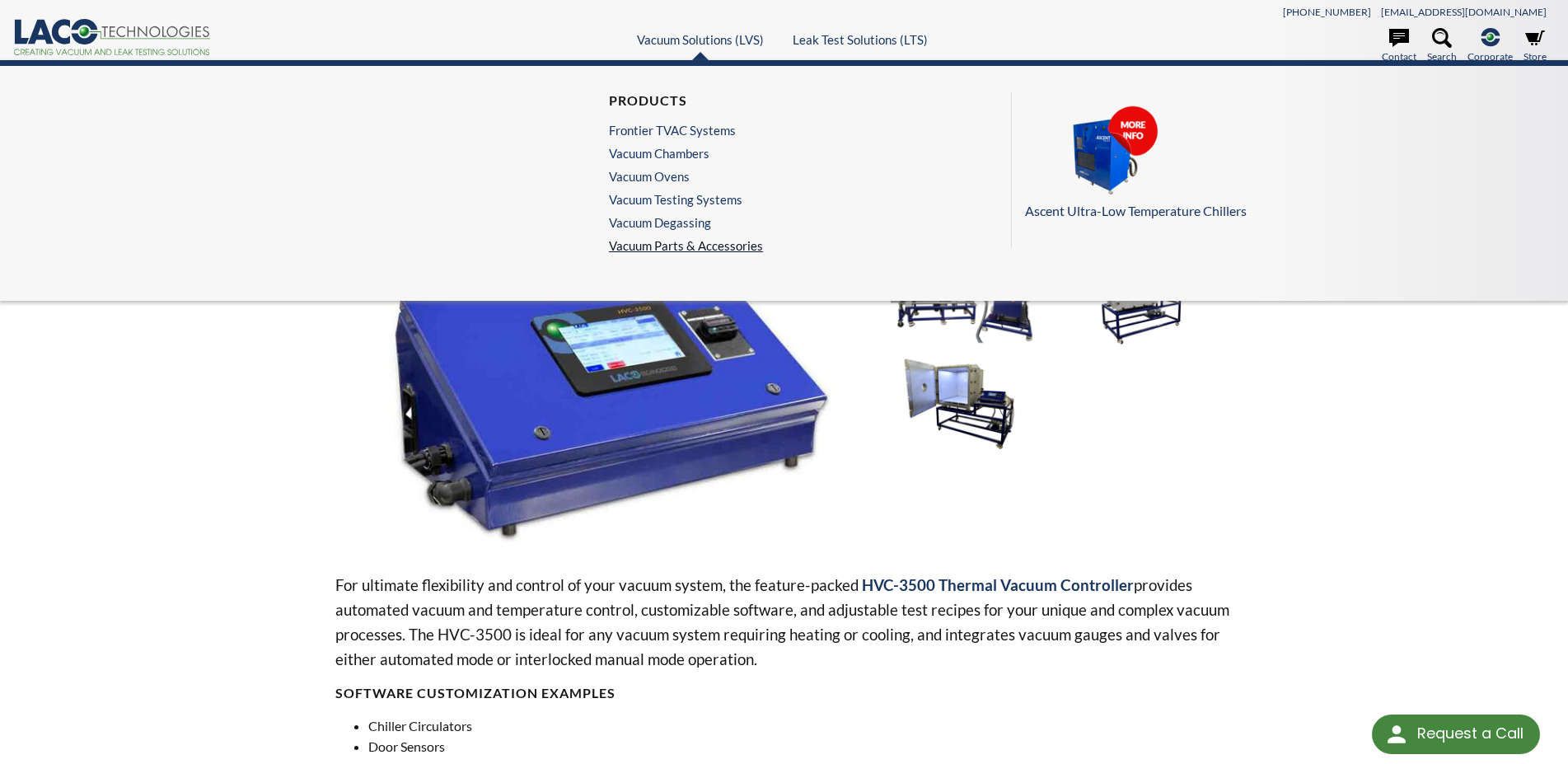
click at [704, 249] on link "Vacuum Parts & Accessories" at bounding box center [686, 245] width 154 height 15
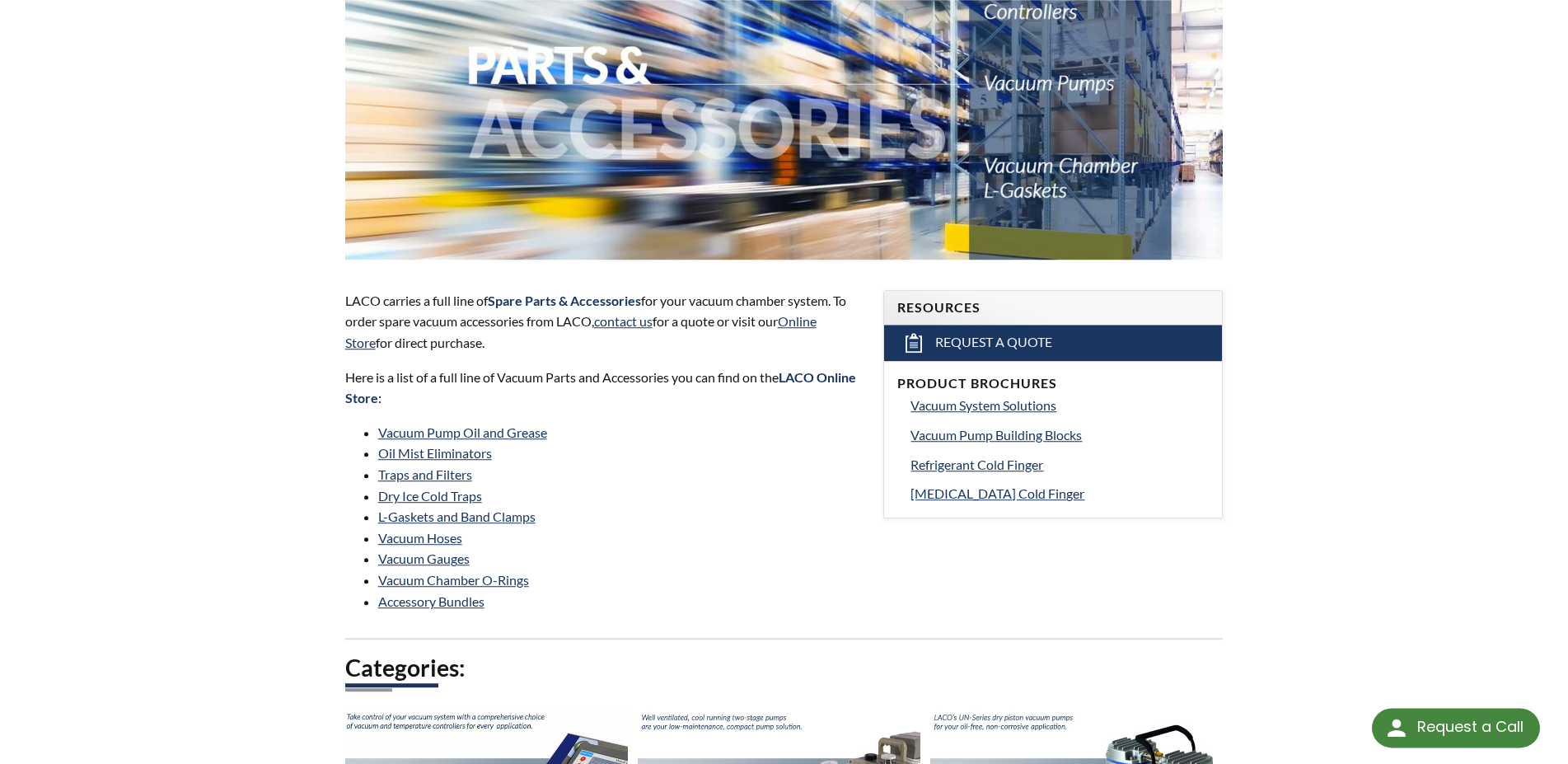
scroll to position [420, 0]
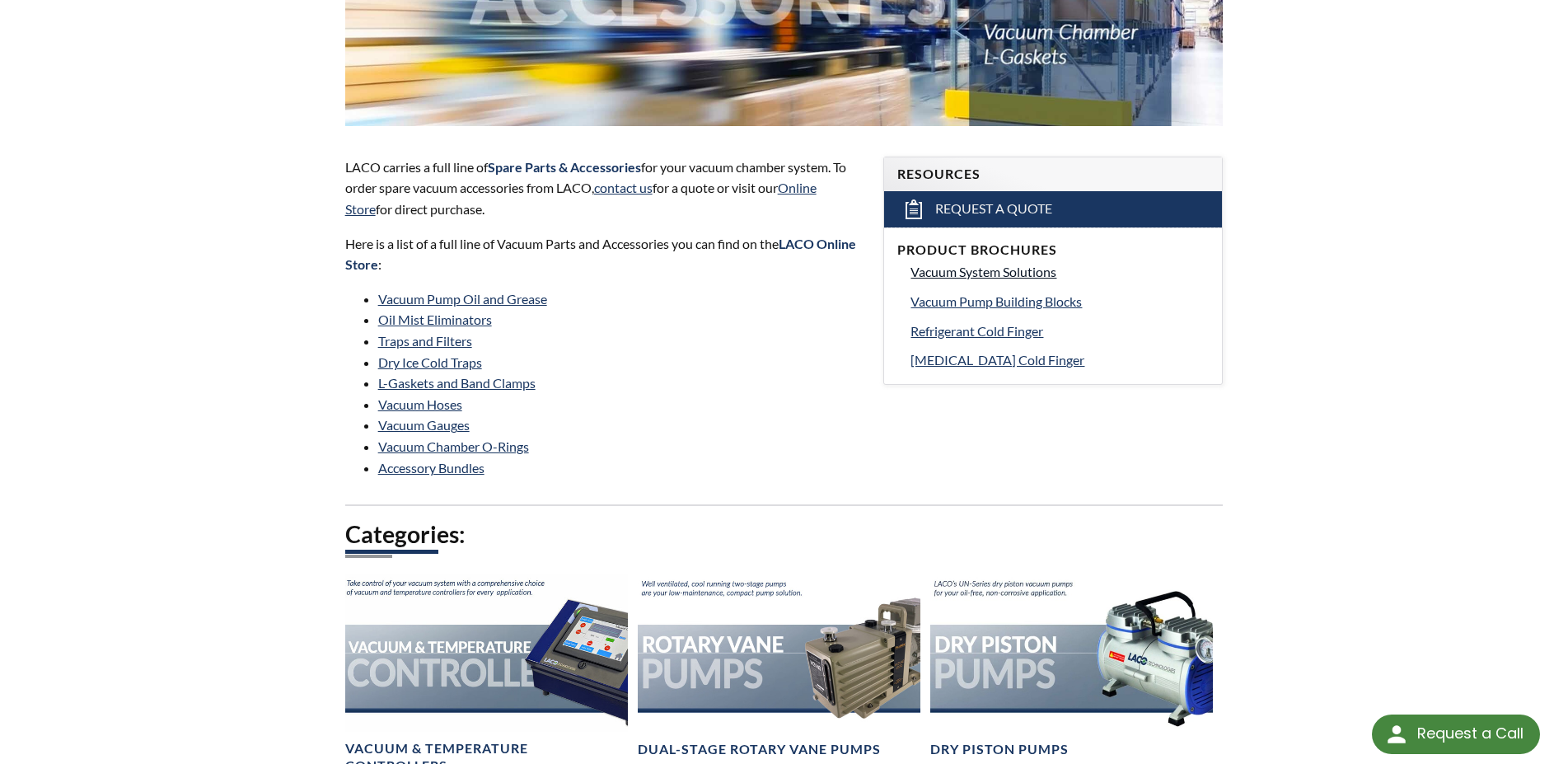
click at [1012, 271] on span "Vacuum System Solutions" at bounding box center [984, 271] width 146 height 16
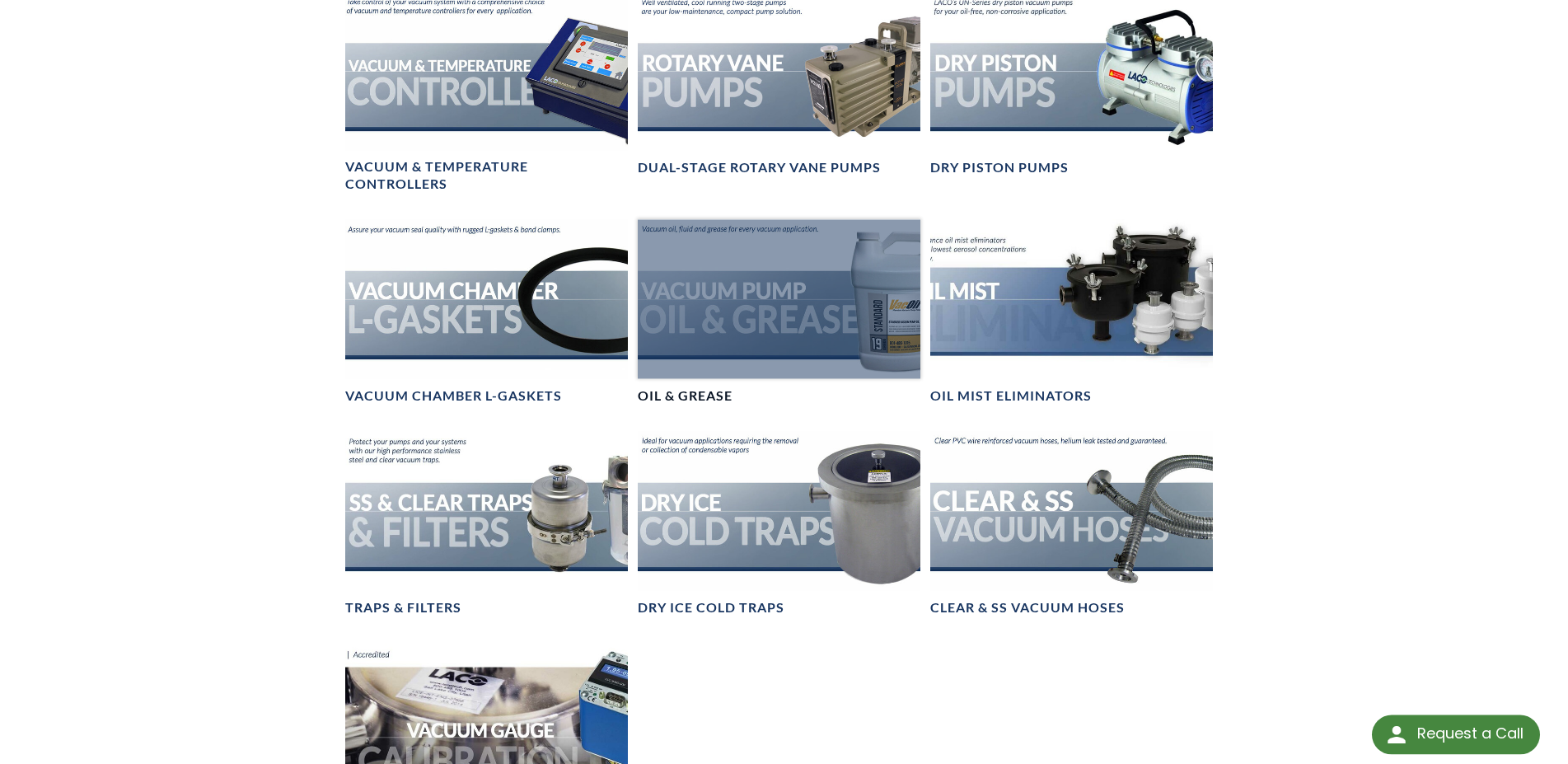
scroll to position [1009, 0]
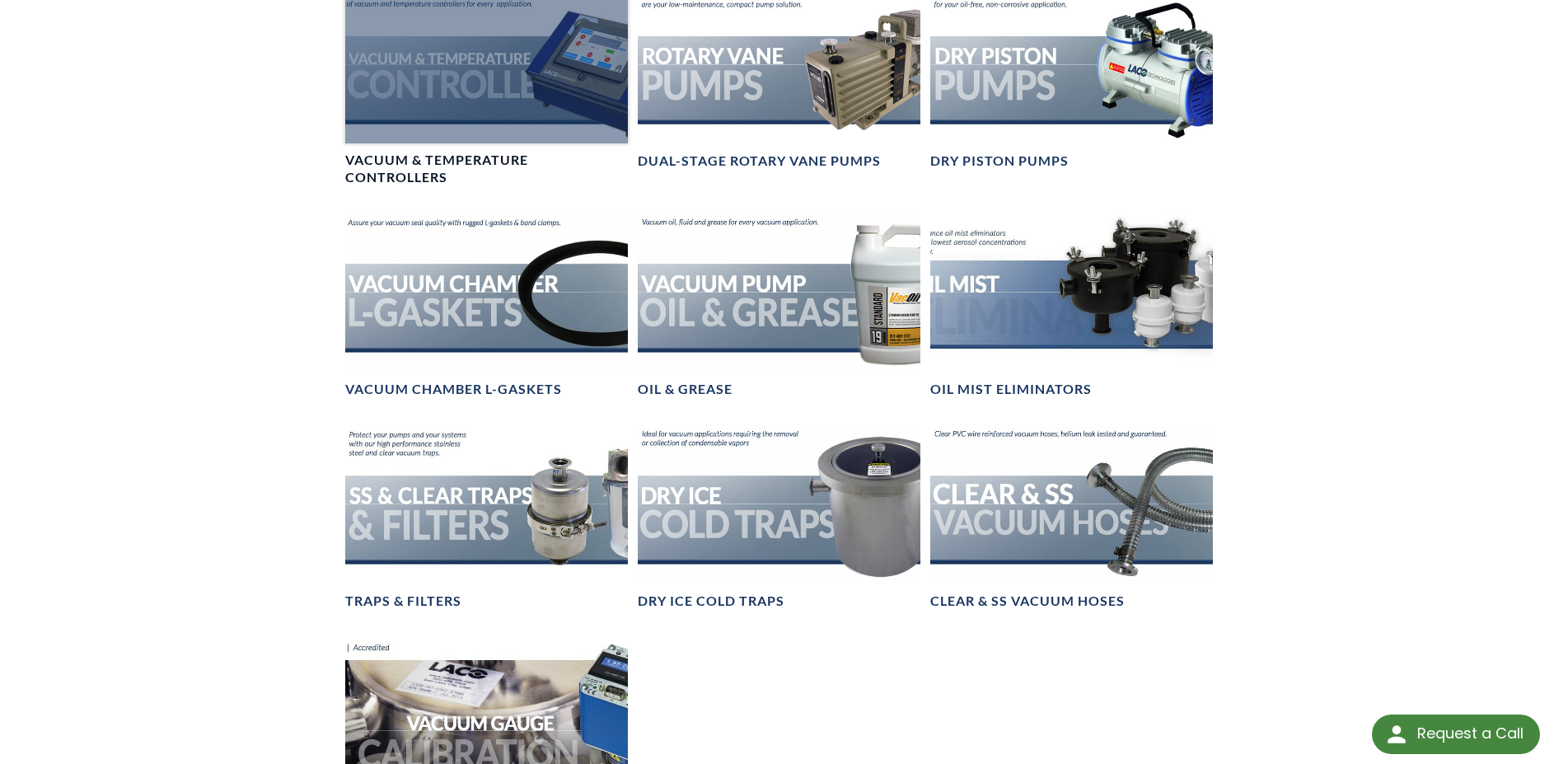
click at [436, 68] on div at bounding box center [486, 64] width 283 height 159
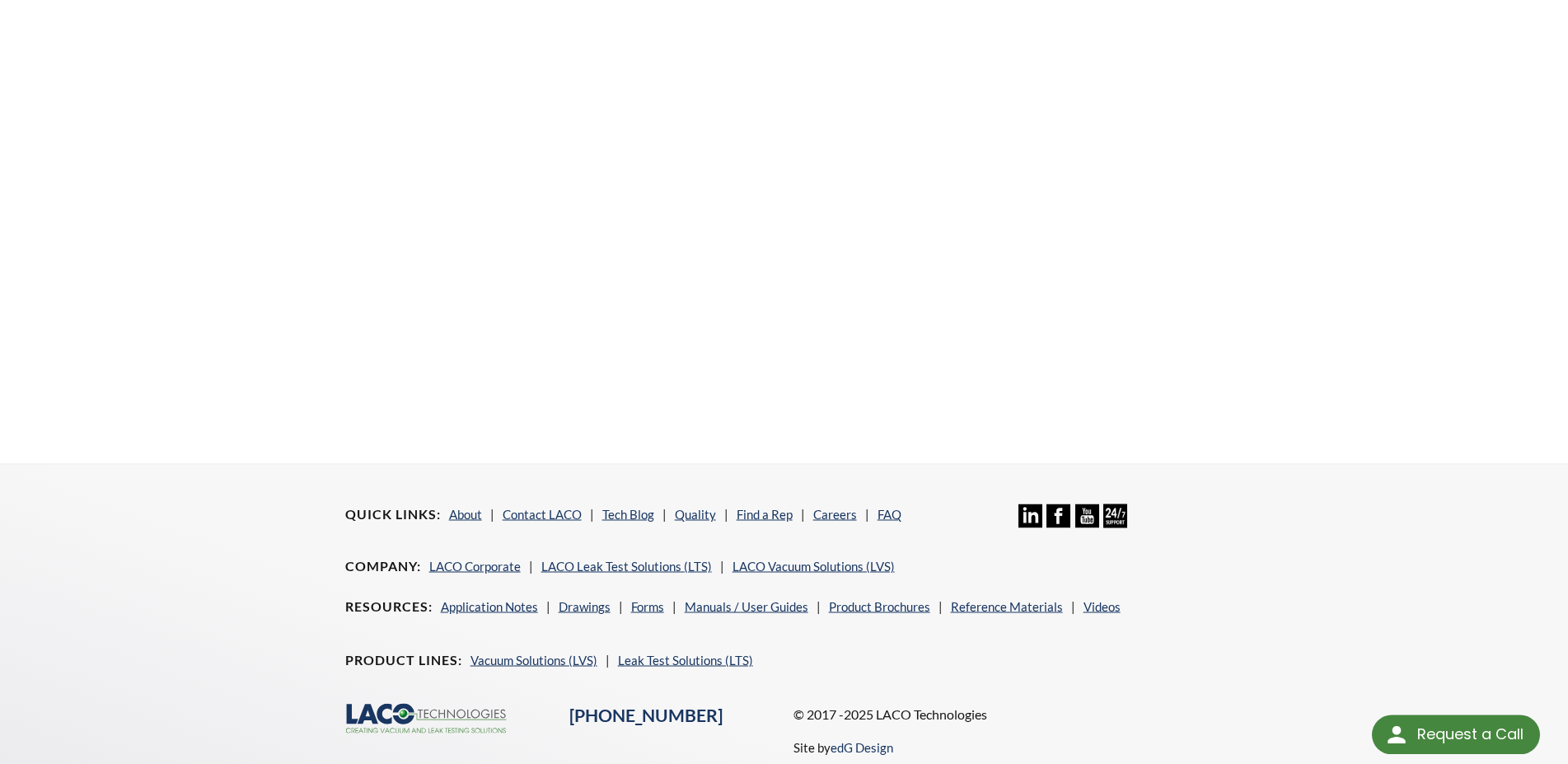
scroll to position [588, 0]
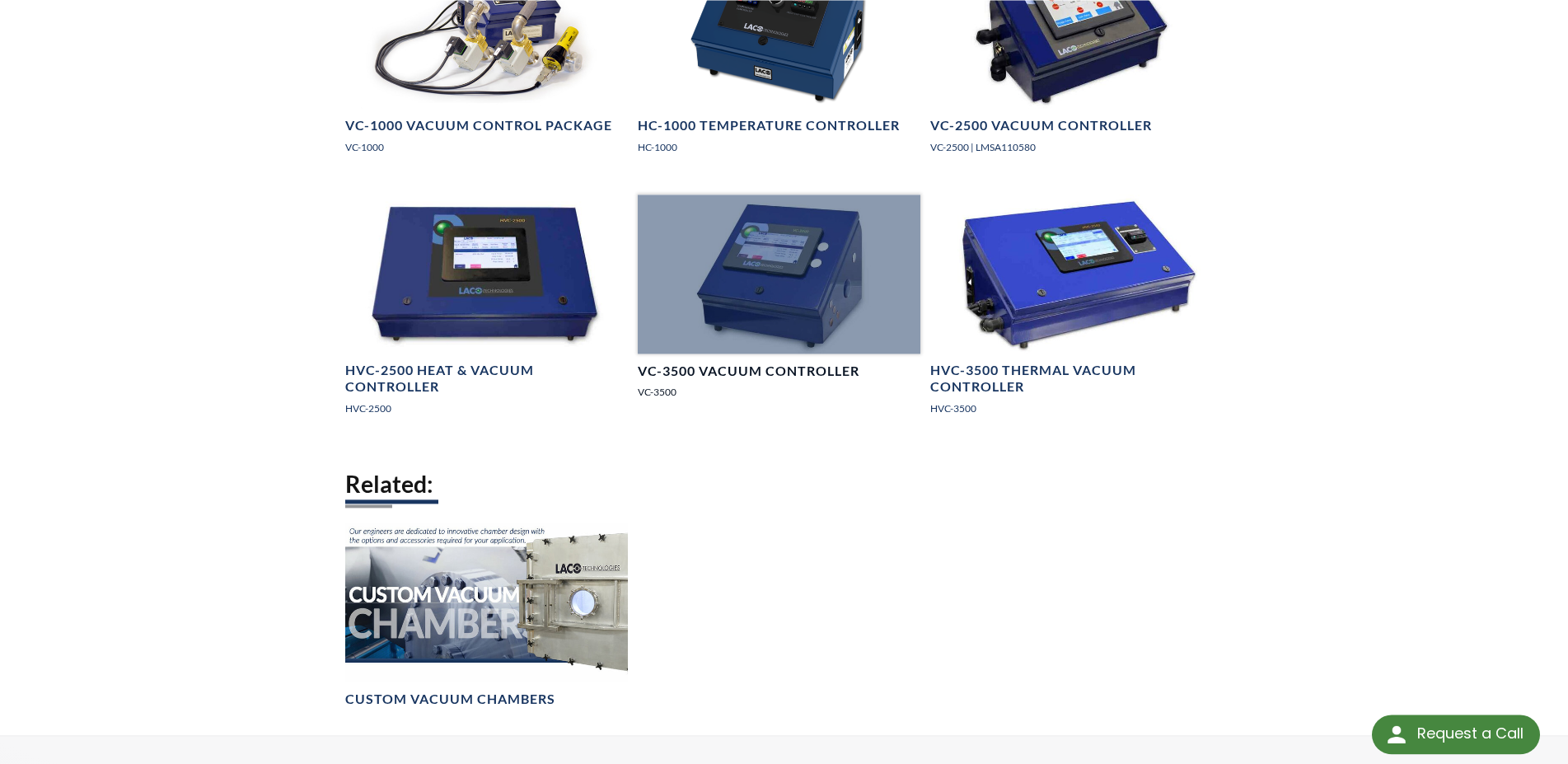
scroll to position [1513, 0]
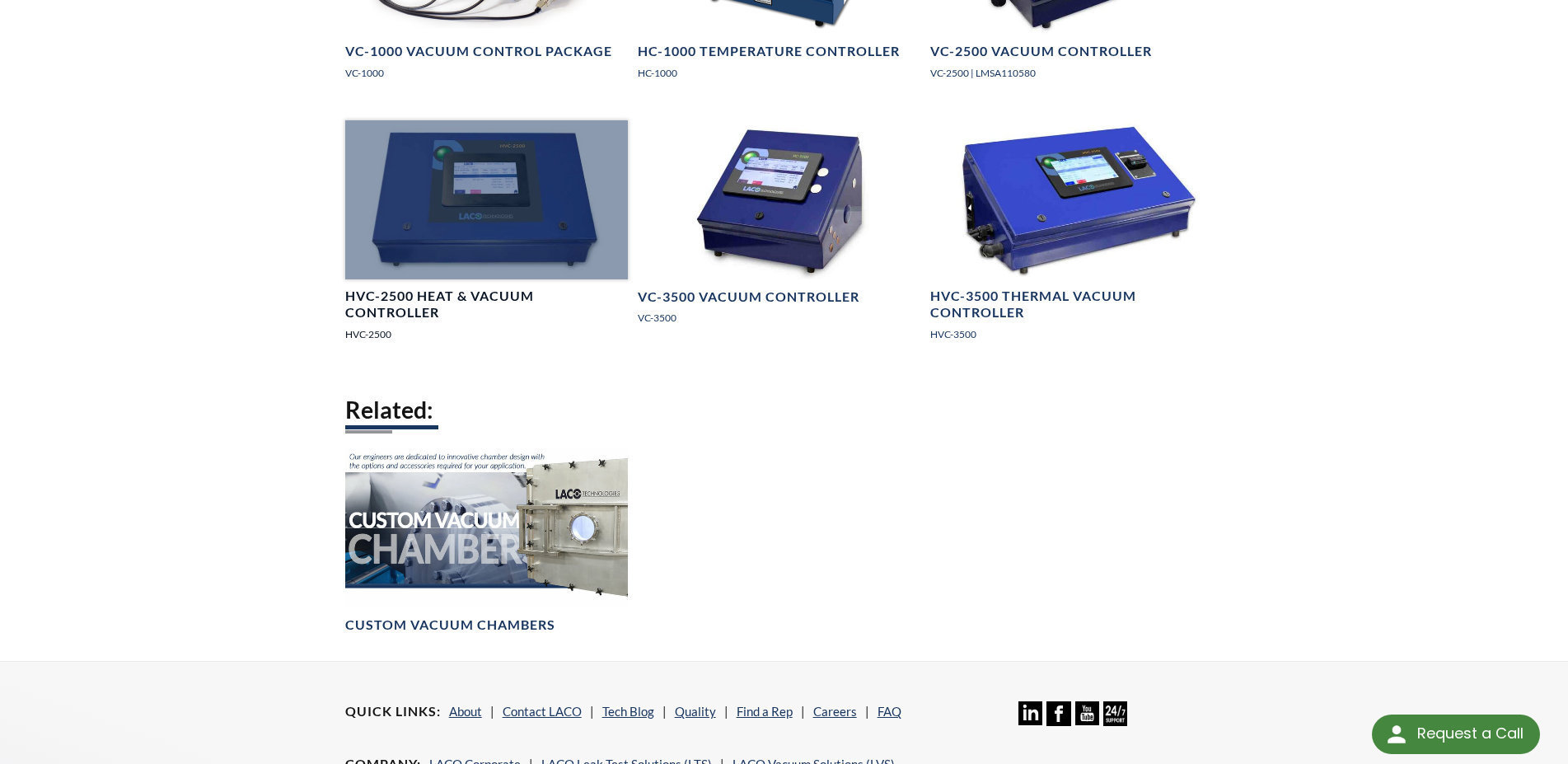
click at [454, 216] on div at bounding box center [486, 199] width 283 height 159
